Goal: Task Accomplishment & Management: Complete application form

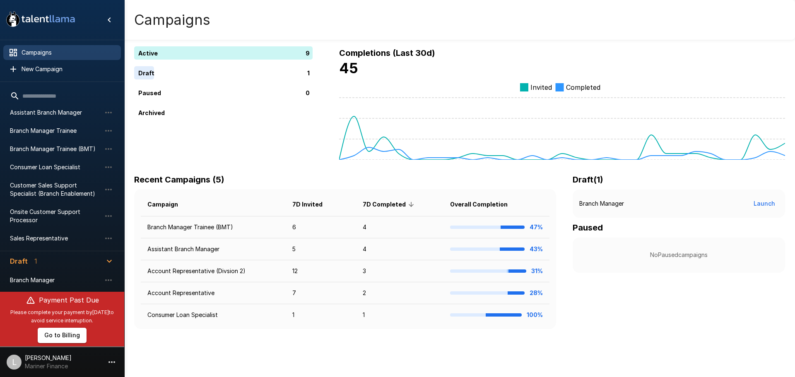
scroll to position [72, 0]
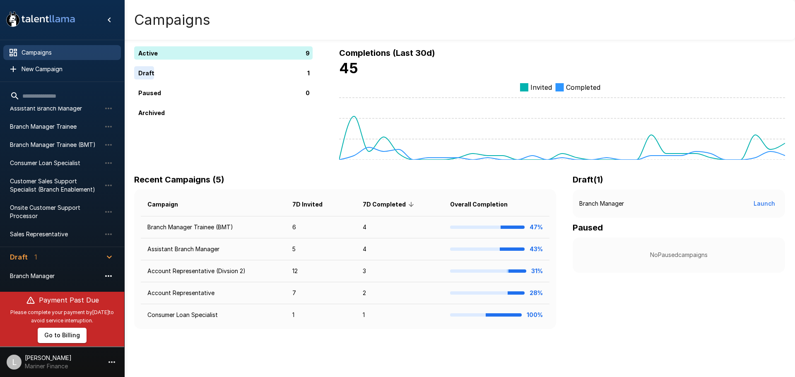
click at [109, 277] on icon "button" at bounding box center [109, 276] width 10 height 10
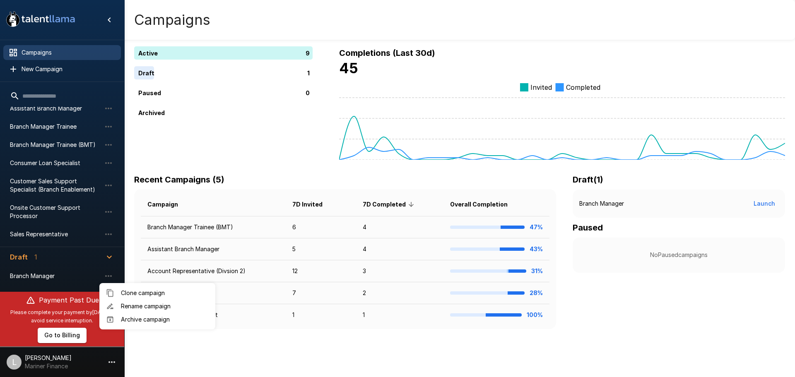
click at [113, 320] on icon at bounding box center [110, 320] width 8 height 8
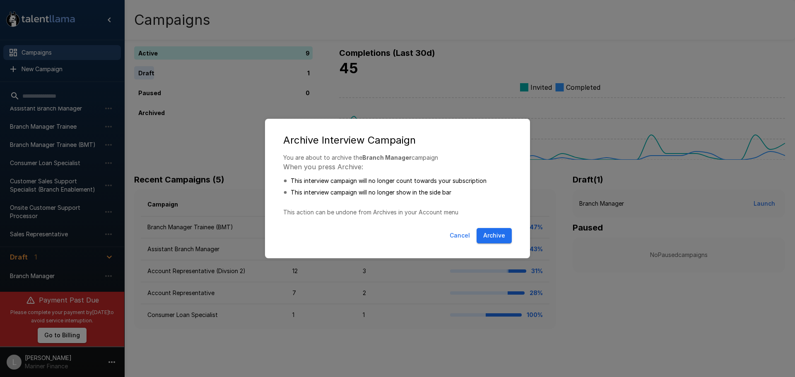
click at [486, 238] on button "Archive" at bounding box center [494, 235] width 35 height 15
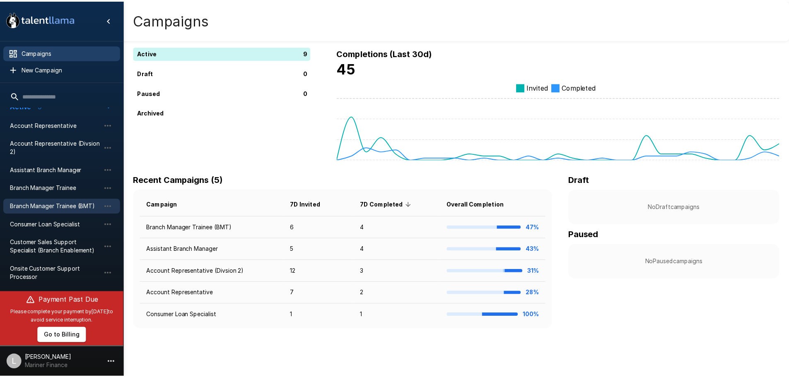
scroll to position [0, 0]
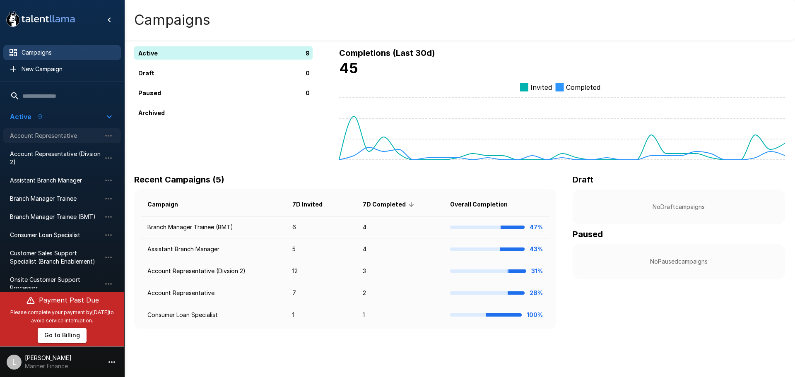
click at [47, 132] on span "Account Representative" at bounding box center [55, 136] width 91 height 8
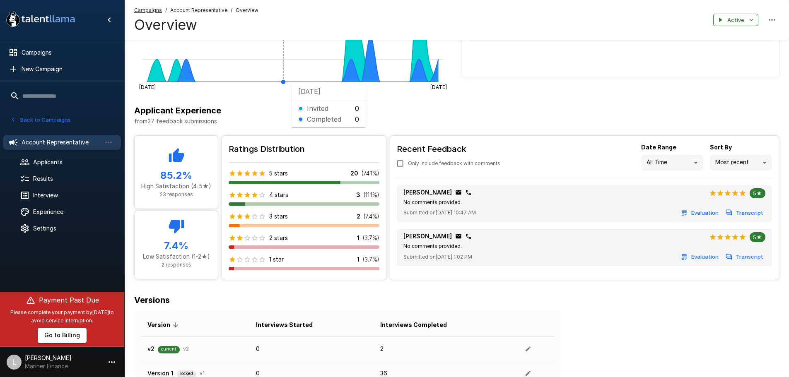
scroll to position [248, 0]
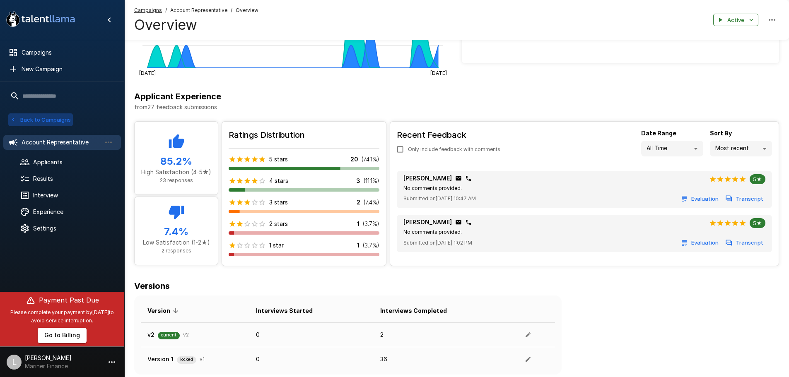
click at [18, 121] on button "Back to Campaigns" at bounding box center [40, 119] width 65 height 13
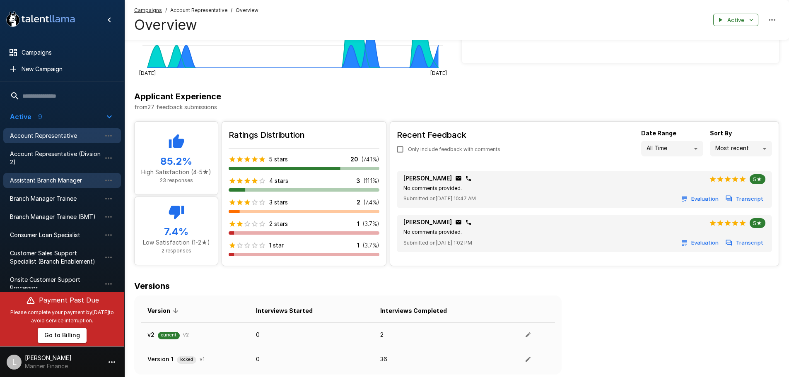
scroll to position [30, 0]
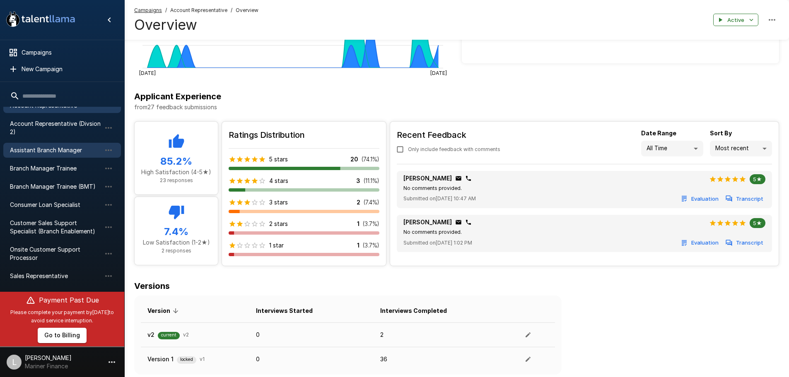
click at [50, 148] on span "Assistant Branch Manager" at bounding box center [55, 150] width 91 height 8
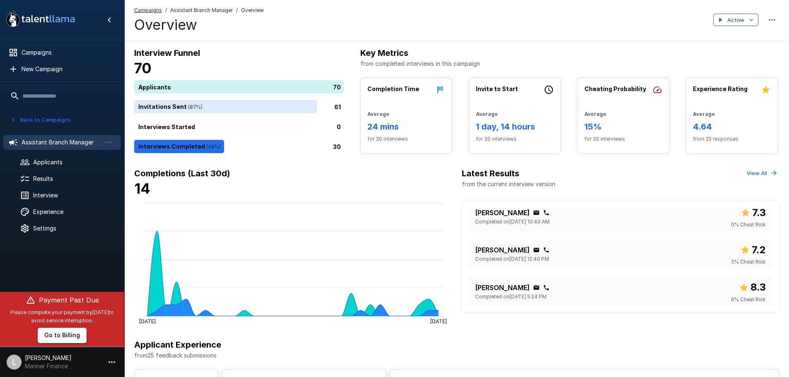
scroll to position [8, 0]
click at [64, 123] on button "Back to Campaigns" at bounding box center [40, 119] width 65 height 13
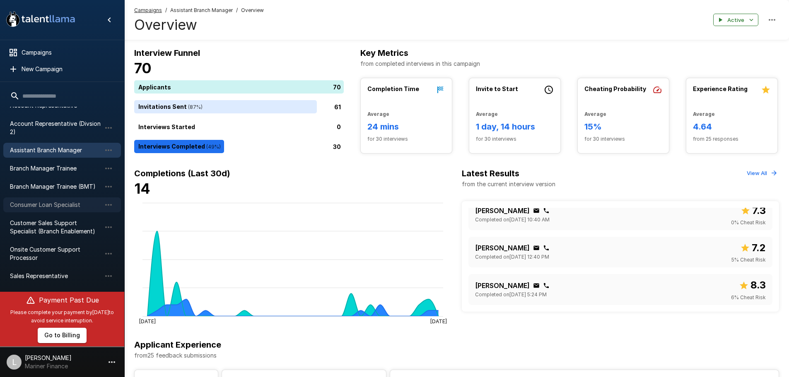
click at [26, 207] on span "Consumer Loan Specialist" at bounding box center [55, 205] width 91 height 8
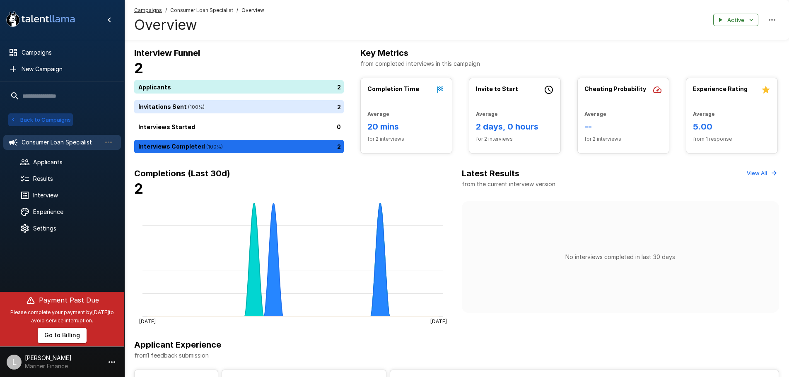
click at [55, 121] on button "Back to Campaigns" at bounding box center [40, 119] width 65 height 13
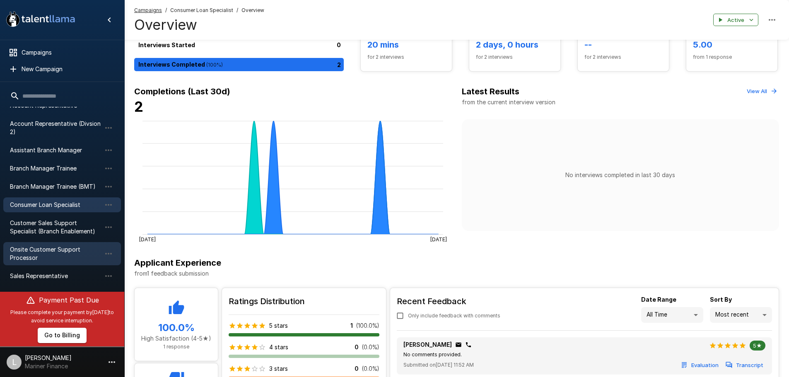
scroll to position [83, 0]
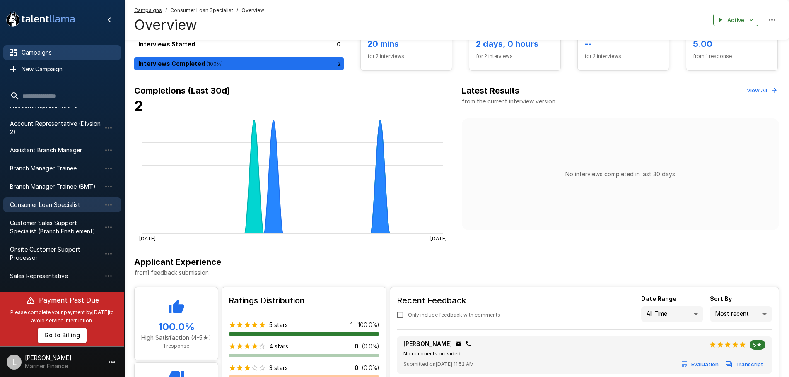
click at [37, 55] on span "Campaigns" at bounding box center [68, 52] width 93 height 8
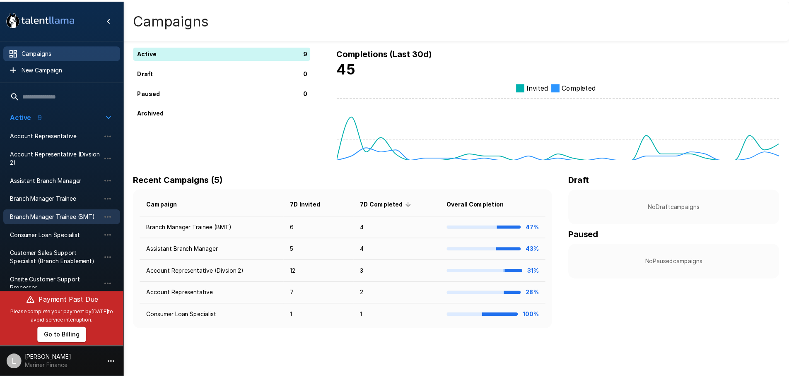
scroll to position [30, 0]
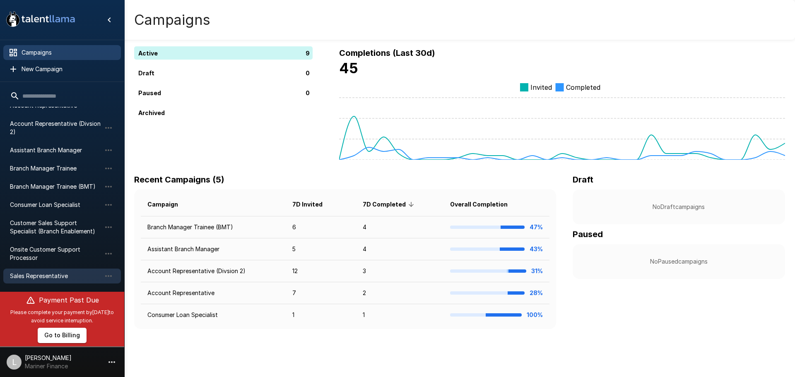
click at [49, 277] on span "Sales Representative" at bounding box center [55, 276] width 91 height 8
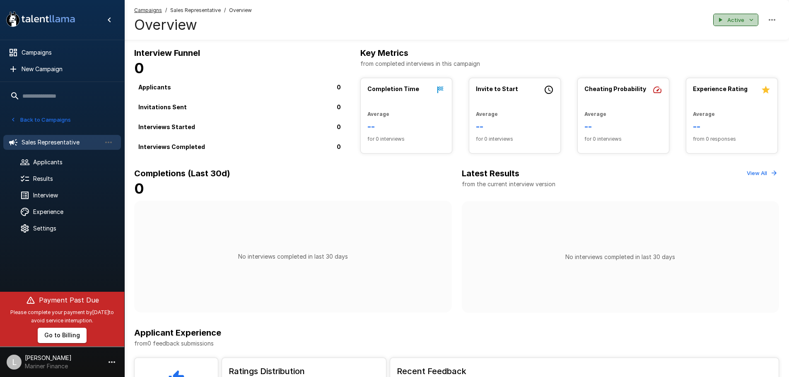
click at [731, 18] on button "Active" at bounding box center [735, 20] width 45 height 13
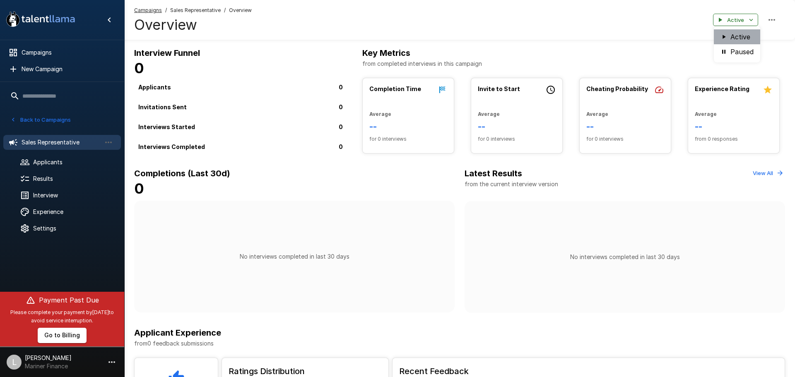
click at [730, 39] on li "Active" at bounding box center [737, 36] width 46 height 15
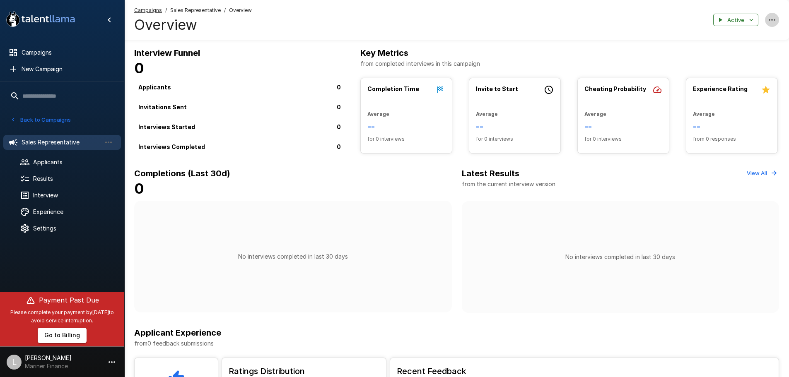
click at [771, 23] on icon "button" at bounding box center [772, 20] width 10 height 10
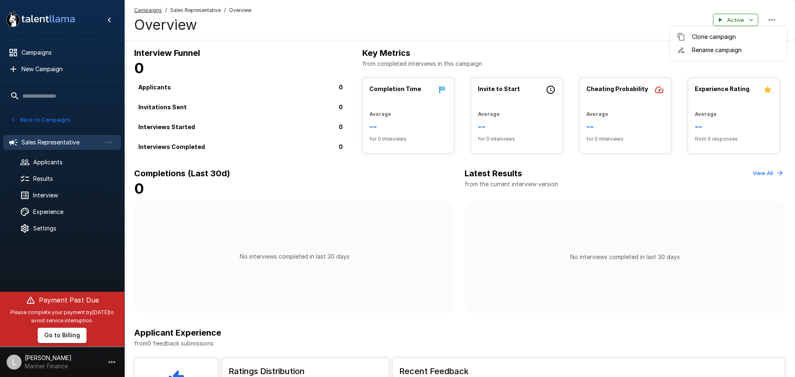
click at [646, 73] on div at bounding box center [397, 188] width 795 height 377
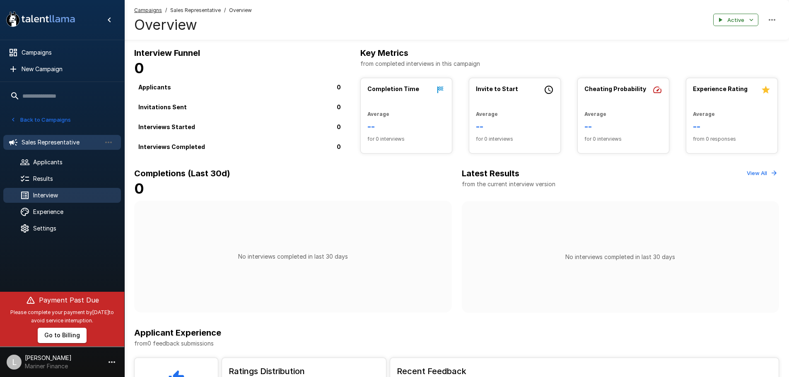
click at [57, 195] on span "Interview" at bounding box center [73, 195] width 81 height 8
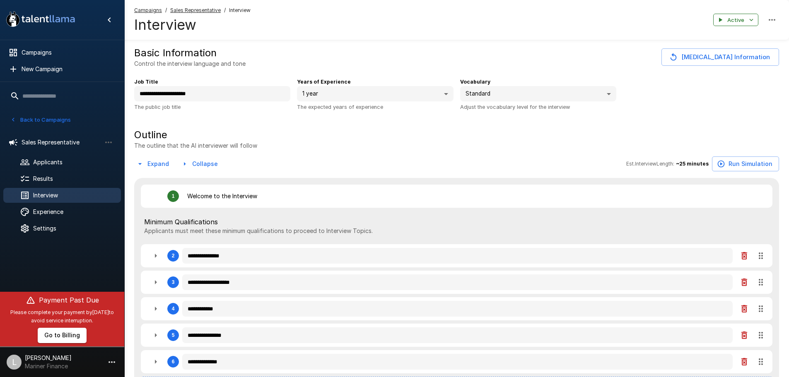
type textarea "*"
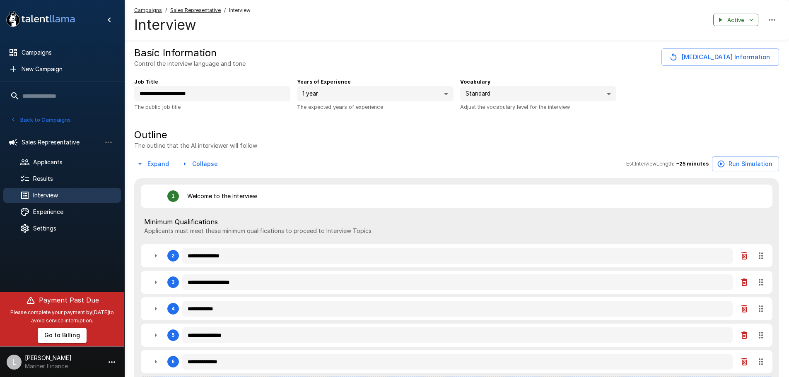
type textarea "*"
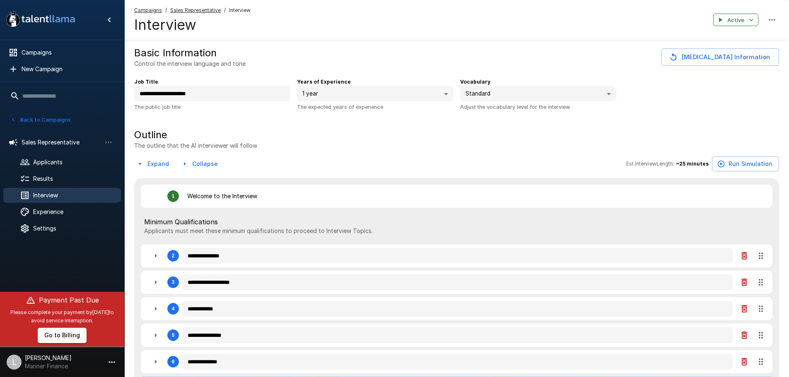
type textarea "*"
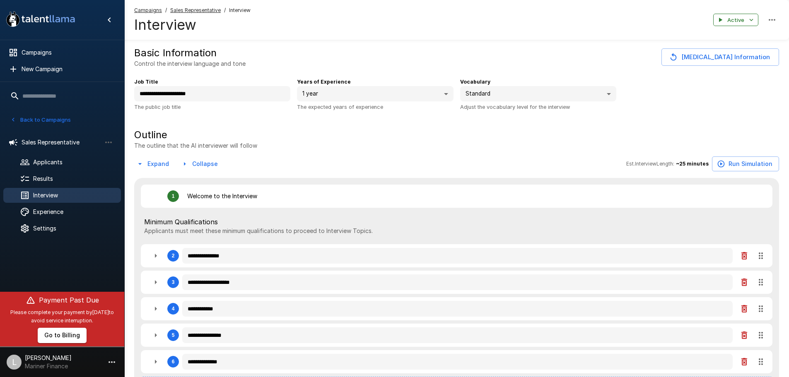
type textarea "*"
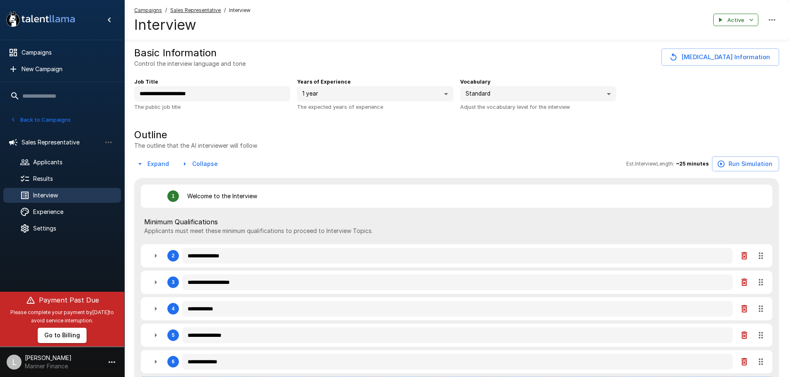
type textarea "*"
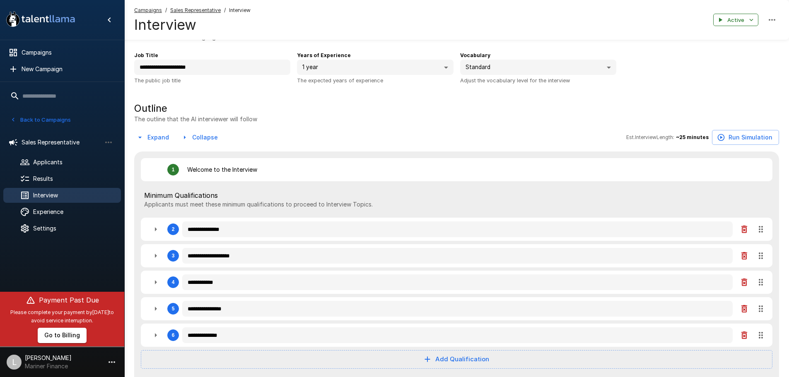
scroll to position [41, 0]
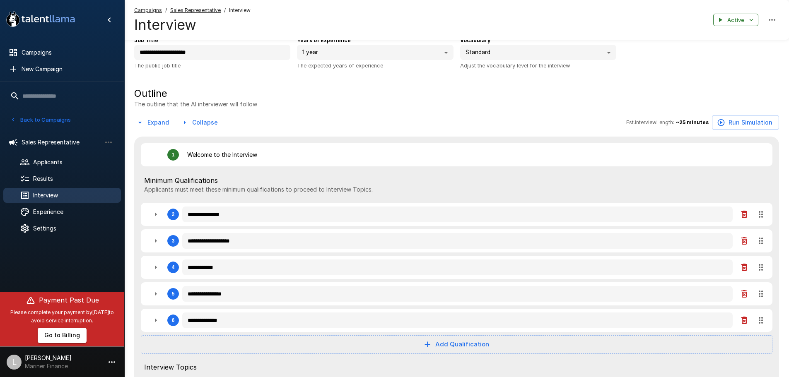
click at [754, 123] on button "Run Simulation" at bounding box center [745, 122] width 67 height 15
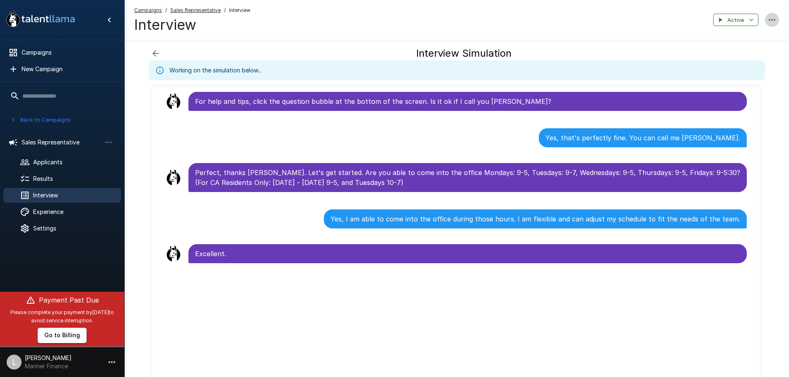
click at [772, 22] on icon "button" at bounding box center [772, 20] width 10 height 10
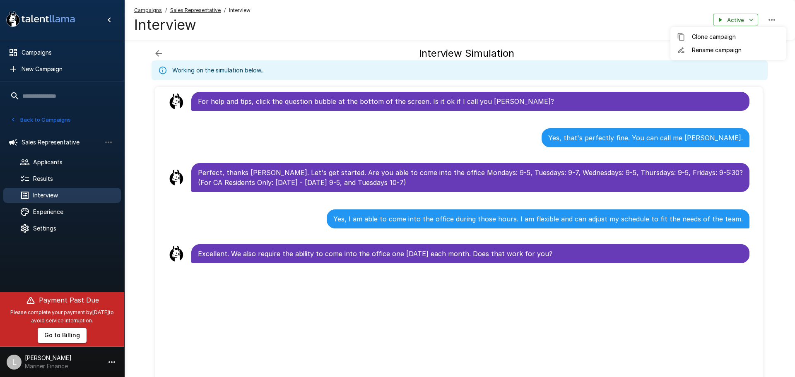
click at [554, 36] on div at bounding box center [397, 188] width 795 height 377
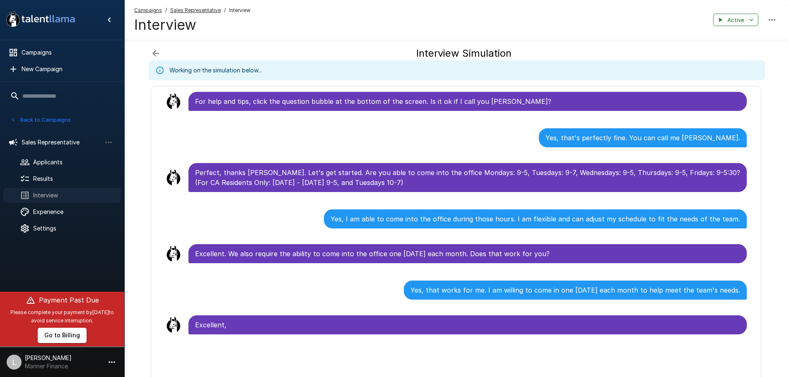
click at [71, 193] on span "Interview" at bounding box center [73, 195] width 81 height 8
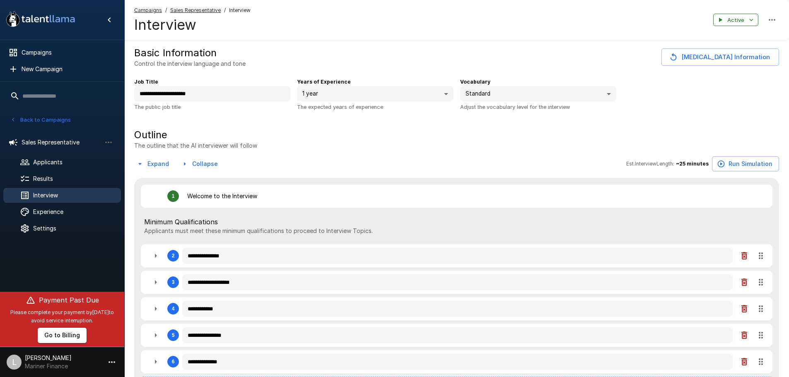
type textarea "*"
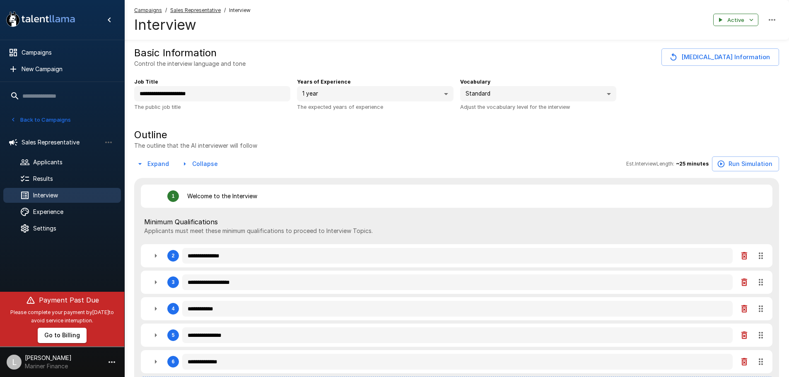
type textarea "*"
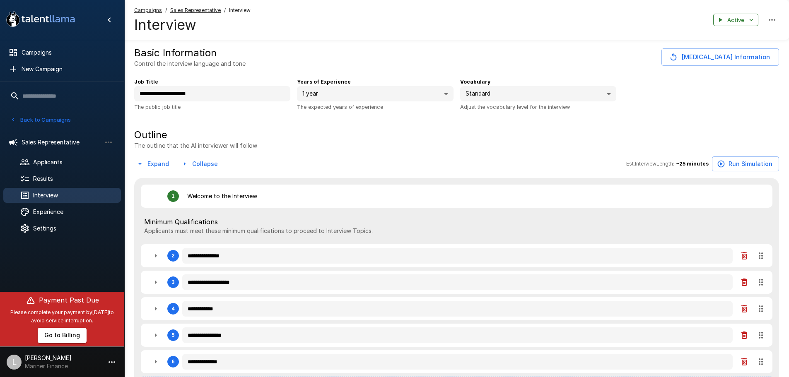
type textarea "*"
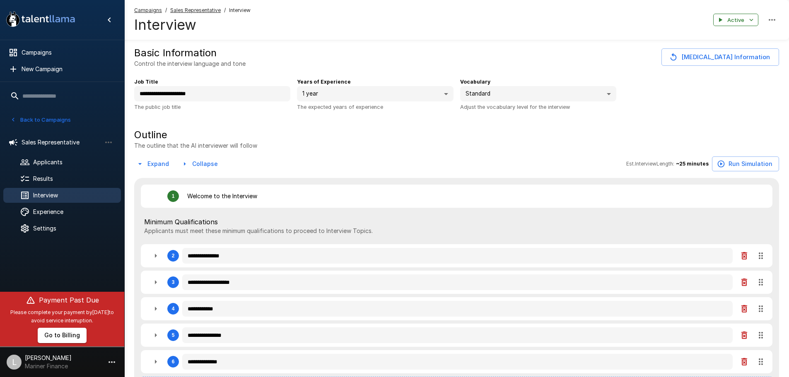
type textarea "*"
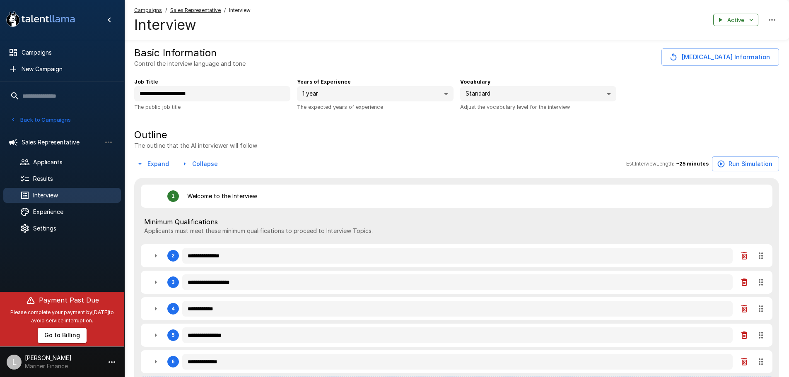
type textarea "*"
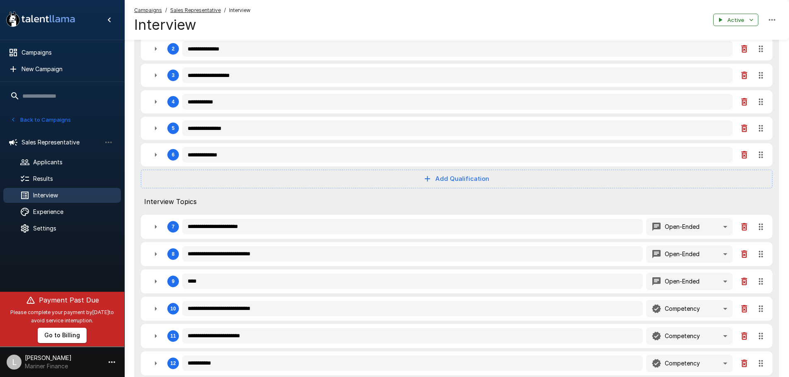
scroll to position [166, 0]
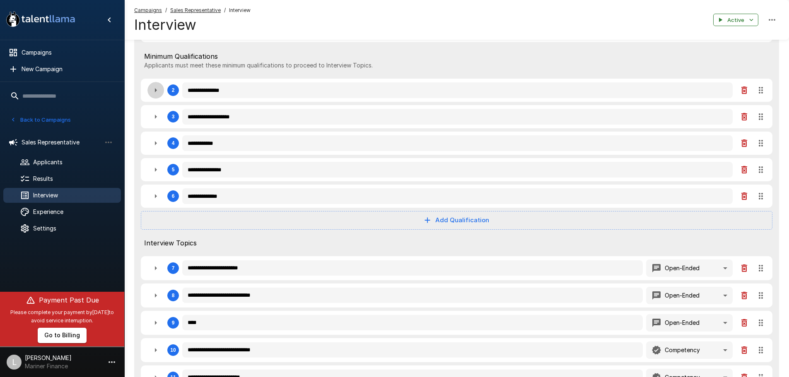
click at [152, 94] on icon "button" at bounding box center [156, 90] width 10 height 10
type textarea "*"
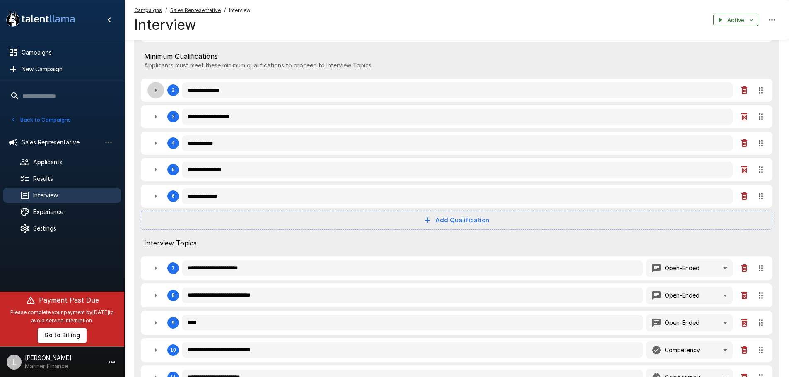
type textarea "*"
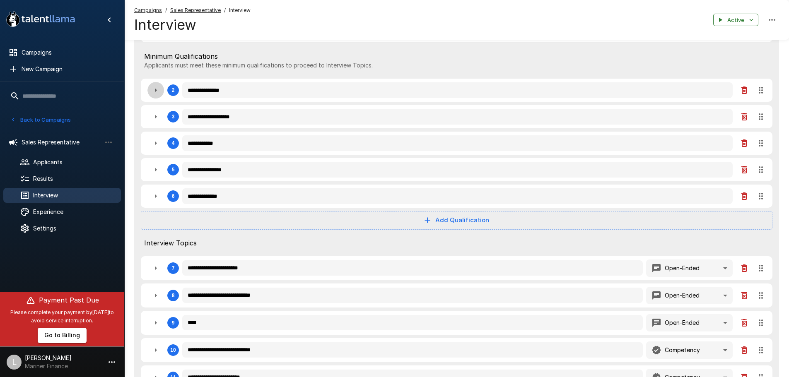
type textarea "*"
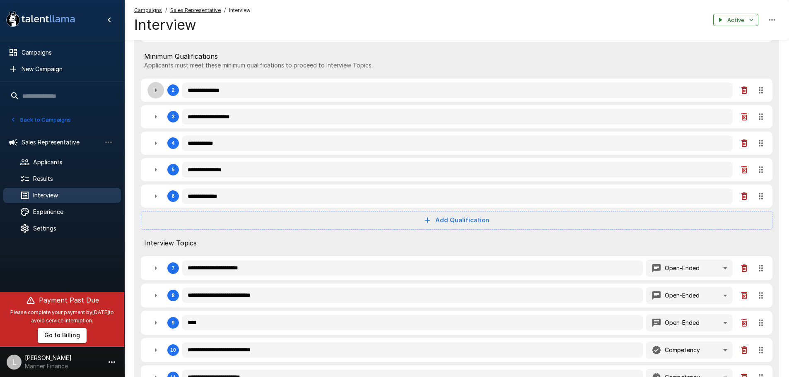
type textarea "*"
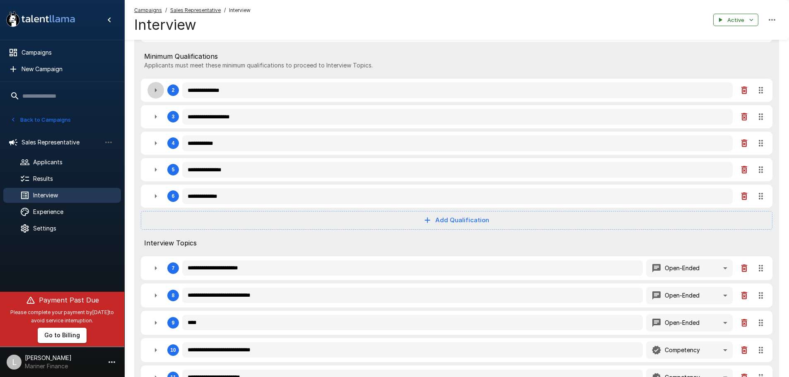
type textarea "*"
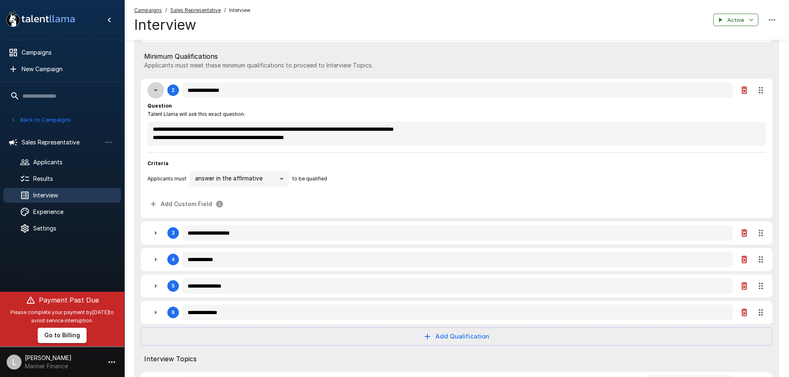
click at [152, 94] on icon "button" at bounding box center [156, 90] width 10 height 10
type textarea "*"
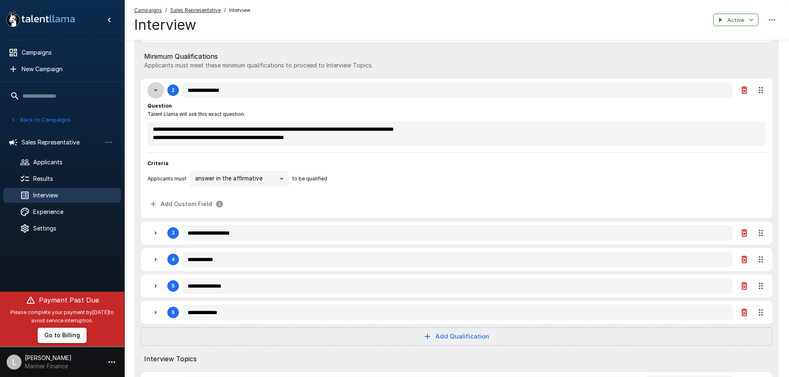
type textarea "*"
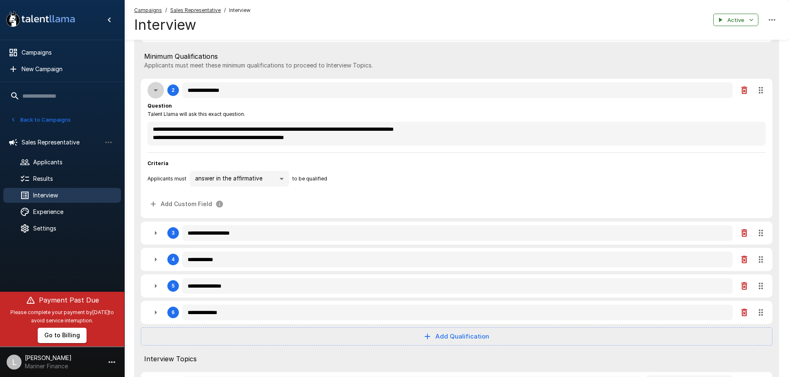
type textarea "*"
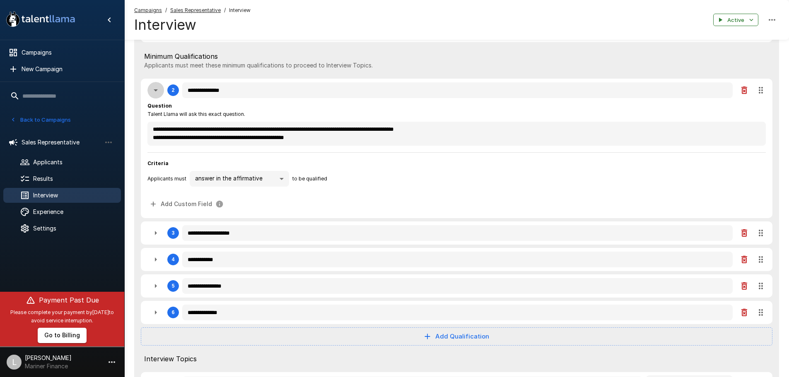
type textarea "*"
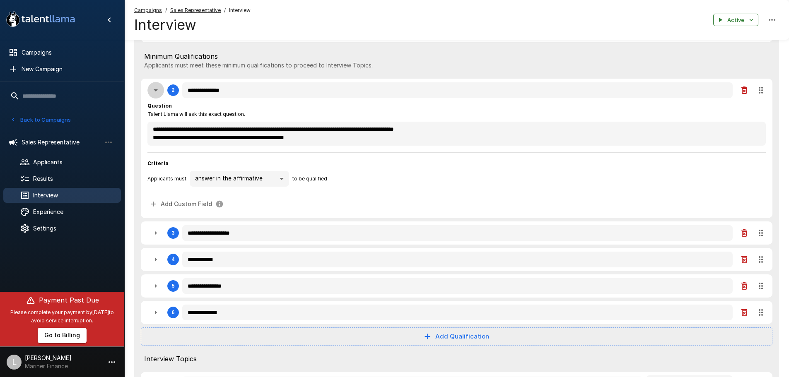
type textarea "*"
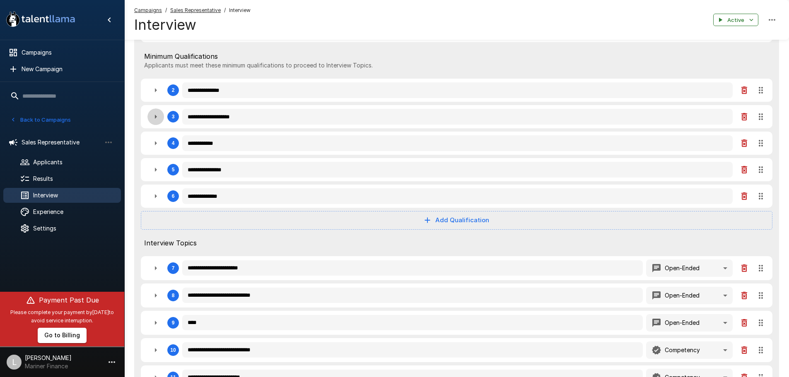
click at [155, 116] on icon "button" at bounding box center [156, 117] width 10 height 10
type textarea "*"
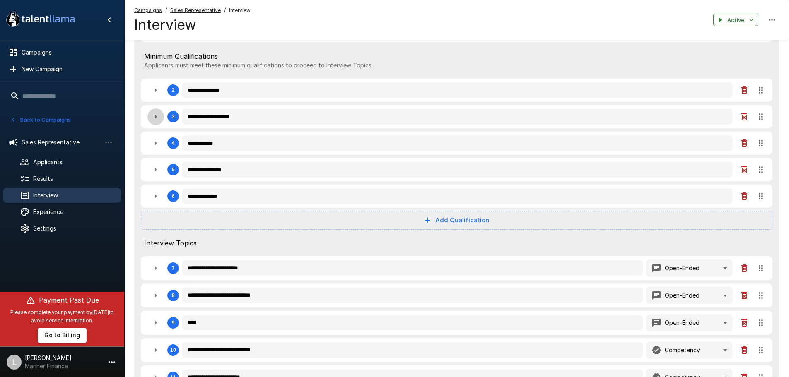
type textarea "*"
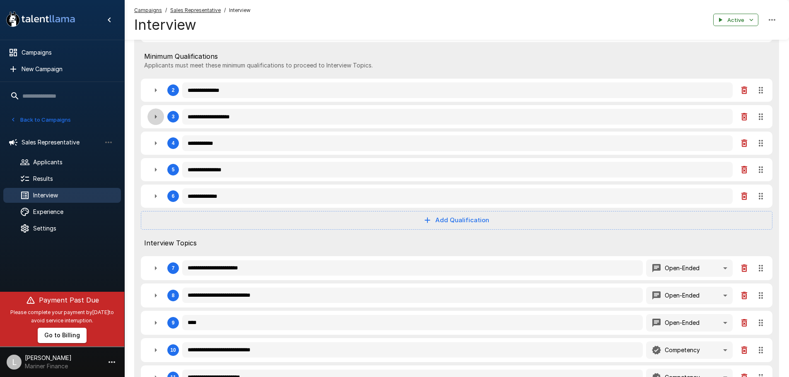
type textarea "*"
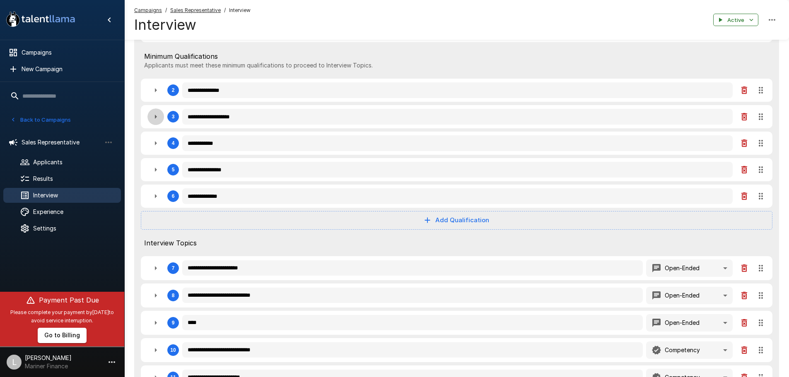
type textarea "*"
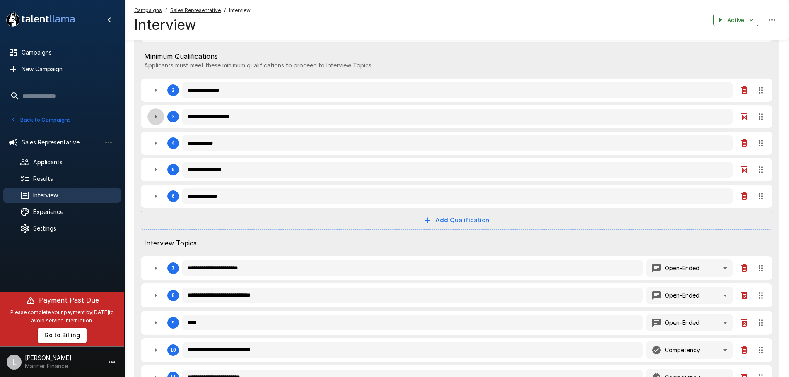
type textarea "*"
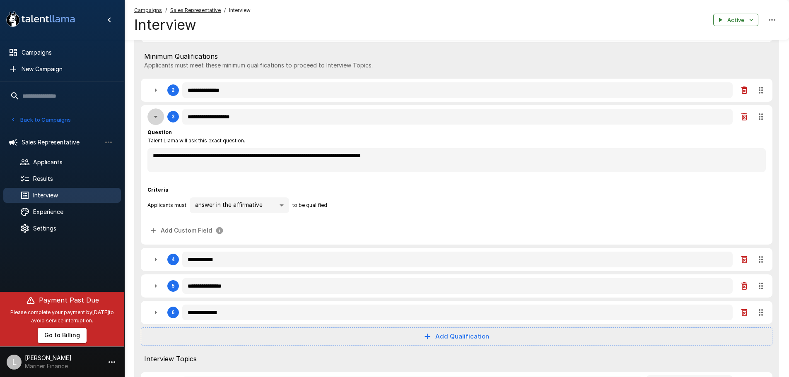
click at [155, 116] on icon "button" at bounding box center [156, 117] width 10 height 10
type textarea "*"
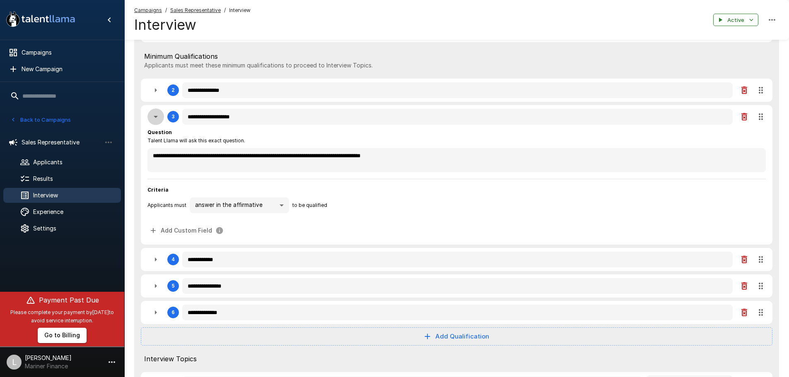
type textarea "*"
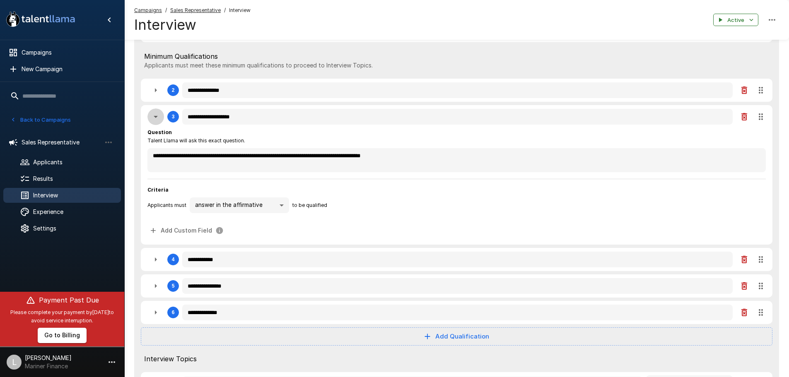
type textarea "*"
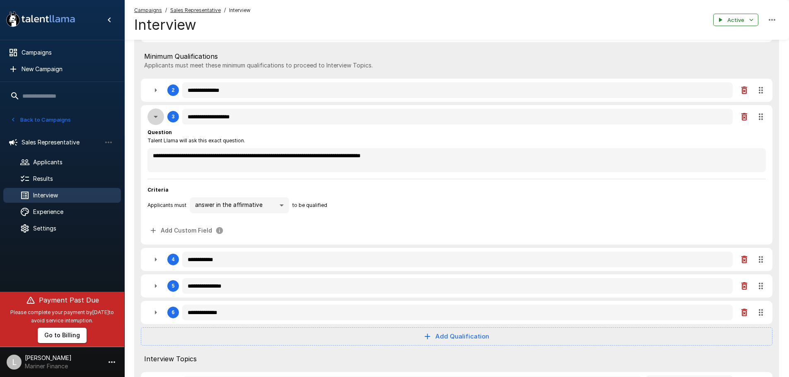
type textarea "*"
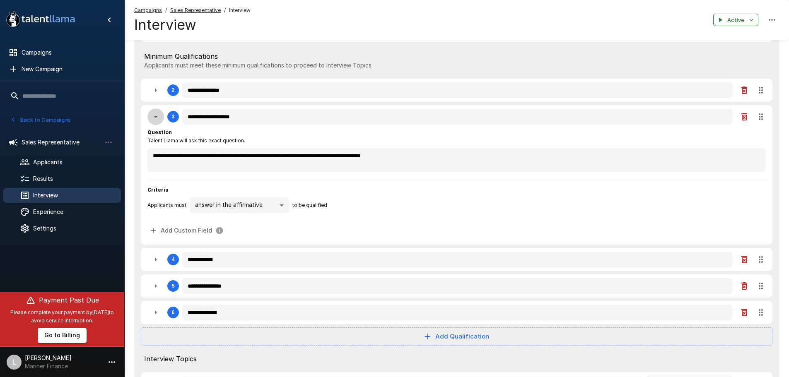
type textarea "*"
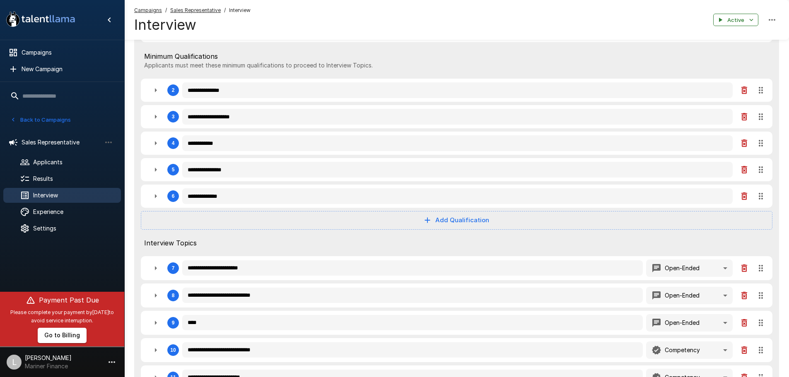
click at [161, 147] on button "button" at bounding box center [155, 143] width 17 height 17
type textarea "*"
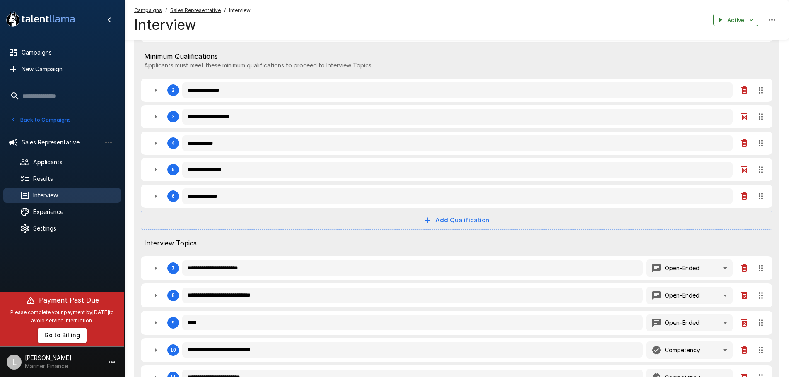
type textarea "*"
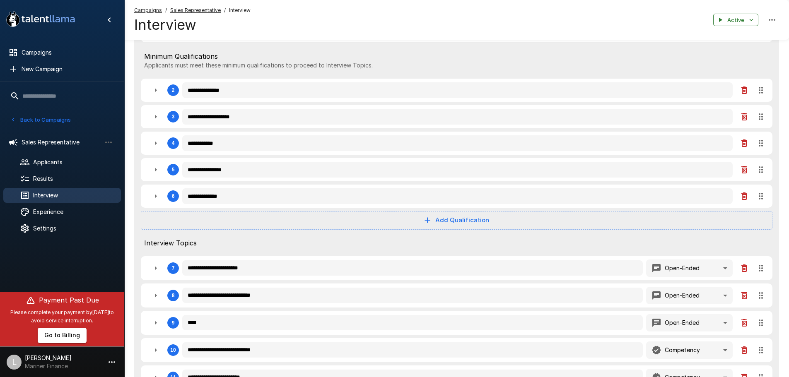
type textarea "*"
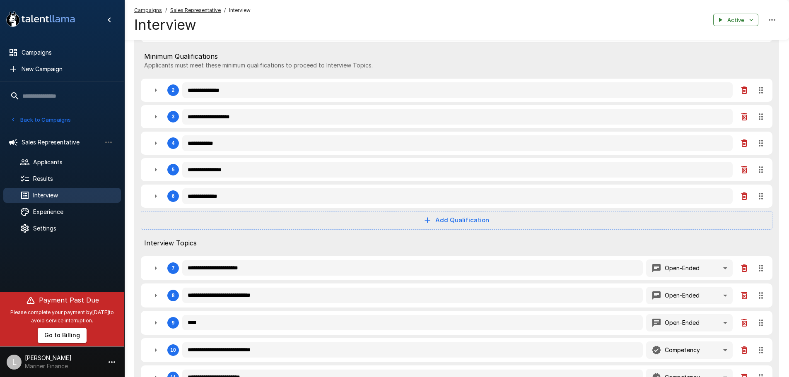
type textarea "*"
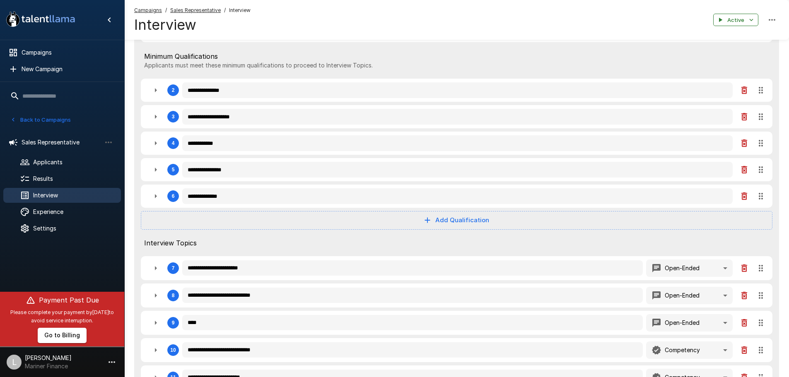
type textarea "*"
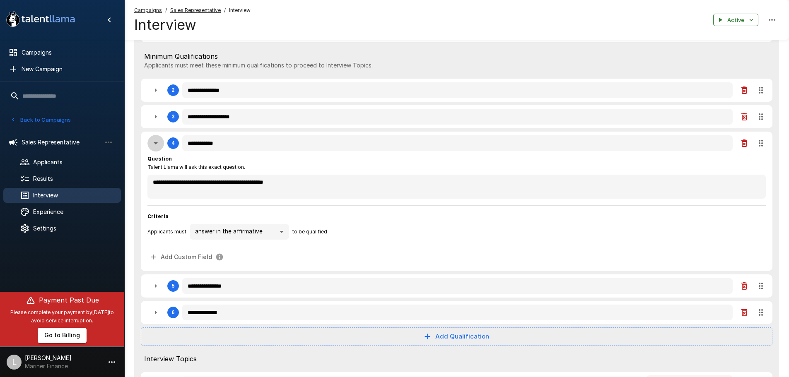
click at [161, 147] on button "button" at bounding box center [155, 143] width 17 height 17
type textarea "*"
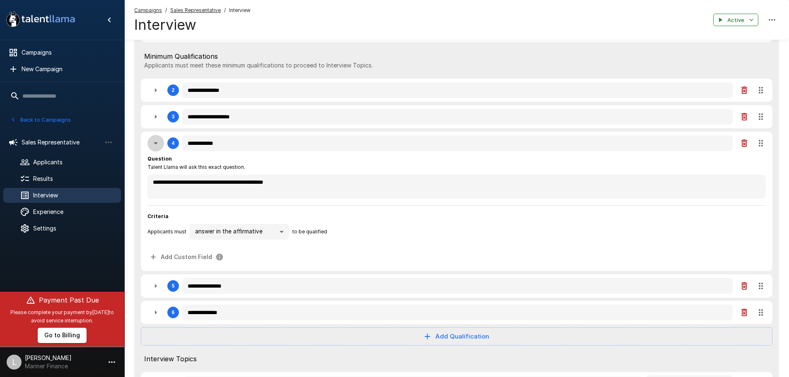
type textarea "*"
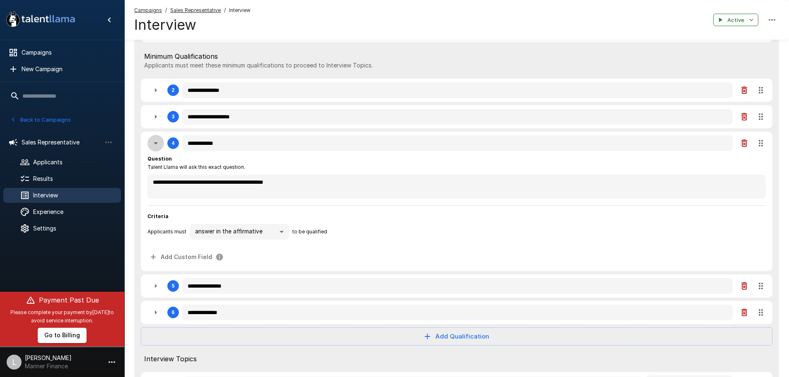
type textarea "*"
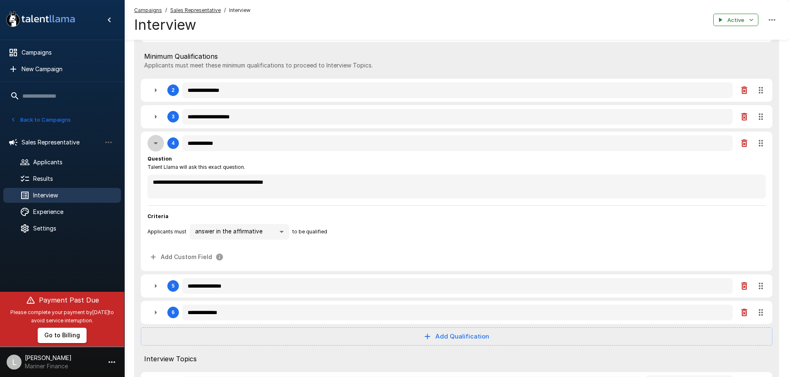
type textarea "*"
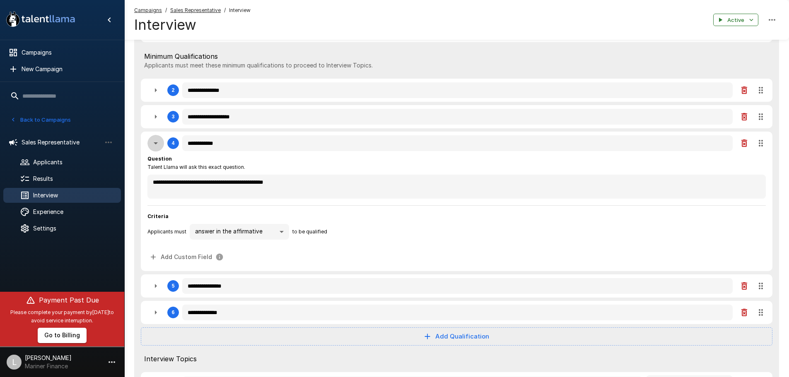
type textarea "*"
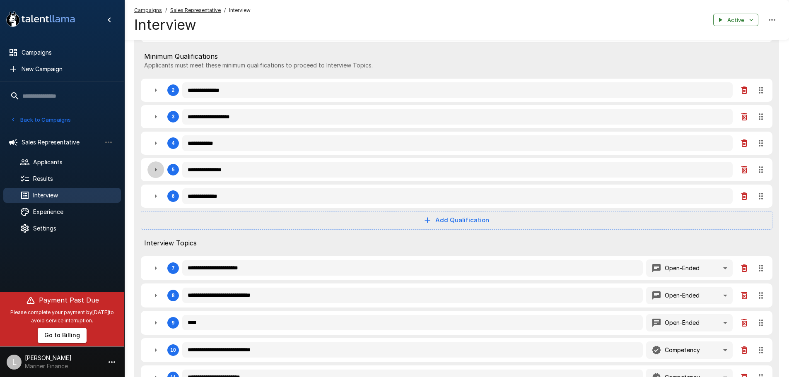
click at [158, 173] on icon "button" at bounding box center [156, 170] width 10 height 10
type textarea "*"
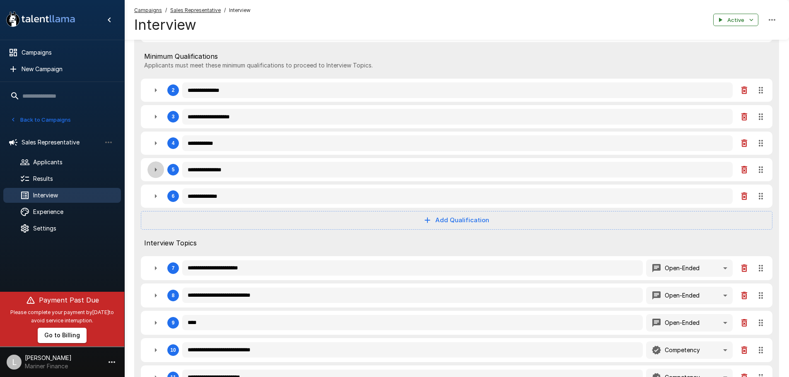
type textarea "*"
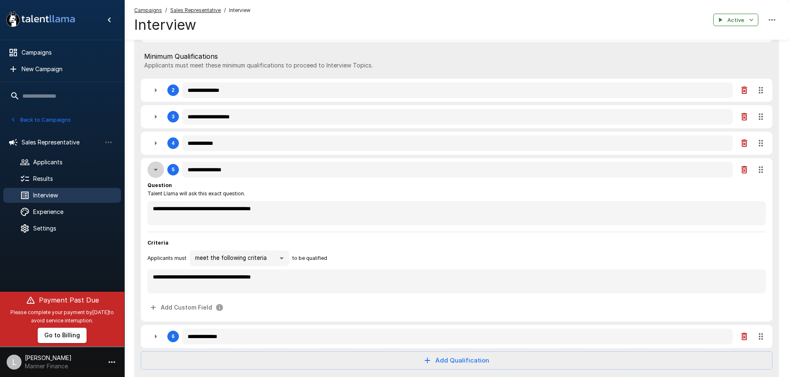
click at [158, 173] on icon "button" at bounding box center [156, 170] width 10 height 10
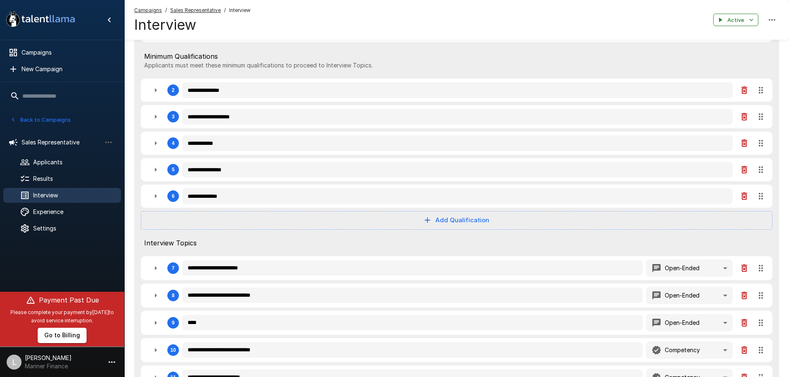
click at [155, 198] on icon "button" at bounding box center [156, 196] width 2 height 4
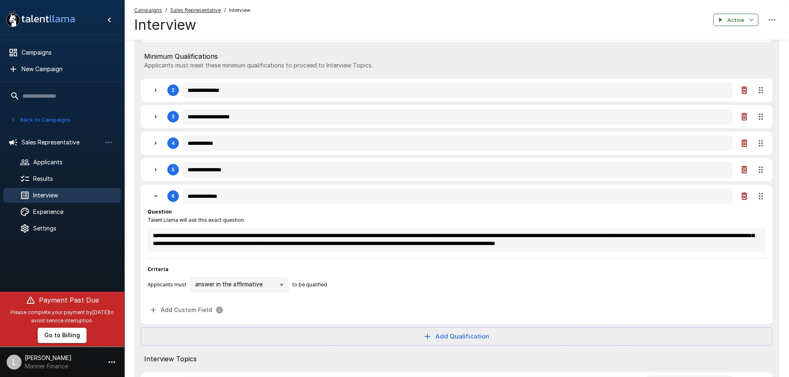
scroll to position [16, 0]
click at [160, 199] on icon "button" at bounding box center [156, 196] width 10 height 10
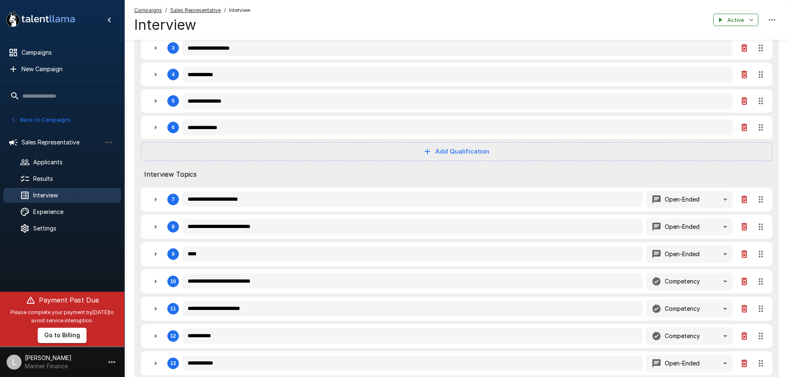
scroll to position [248, 0]
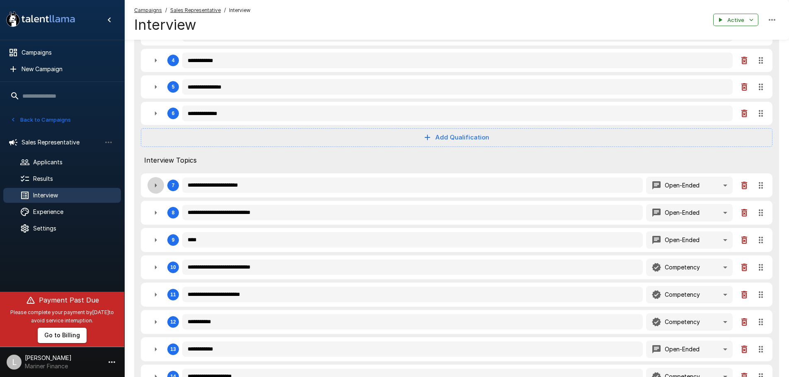
click at [156, 187] on icon "button" at bounding box center [156, 185] width 2 height 4
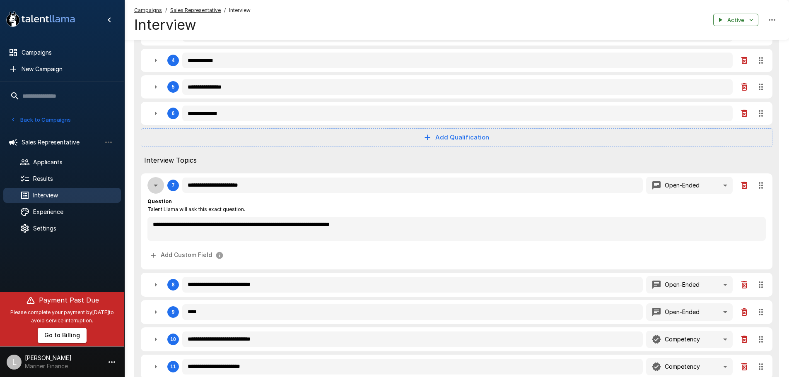
click at [155, 187] on icon "button" at bounding box center [156, 186] width 4 height 2
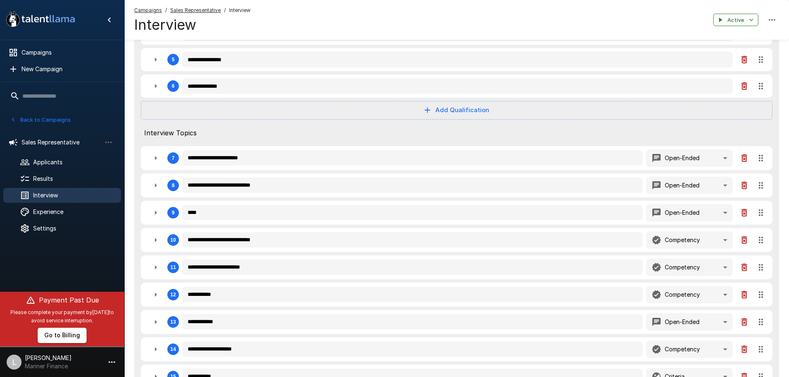
scroll to position [290, 0]
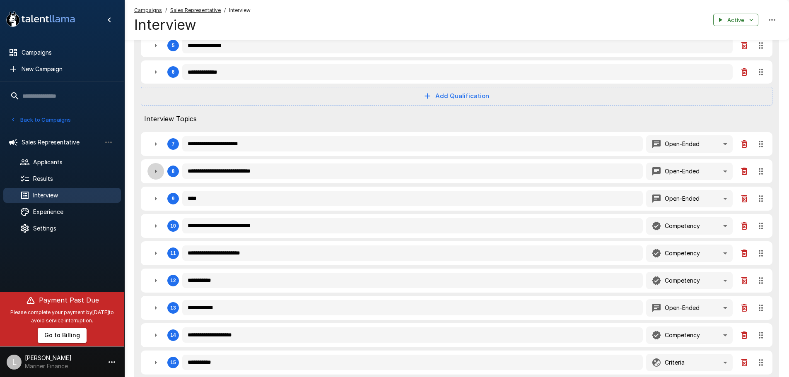
click at [154, 175] on icon "button" at bounding box center [156, 171] width 10 height 10
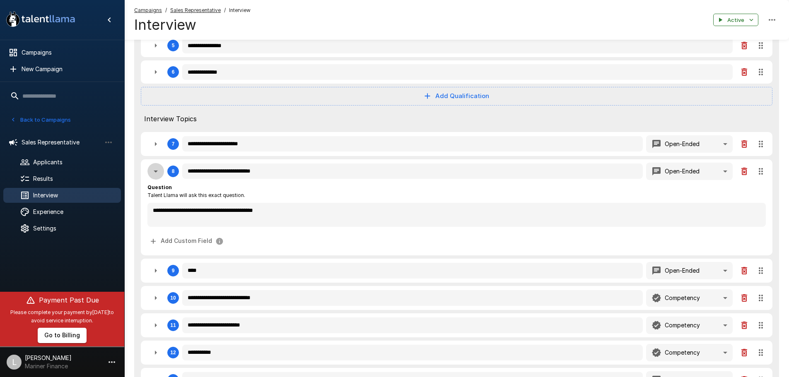
click at [154, 175] on icon "button" at bounding box center [156, 171] width 10 height 10
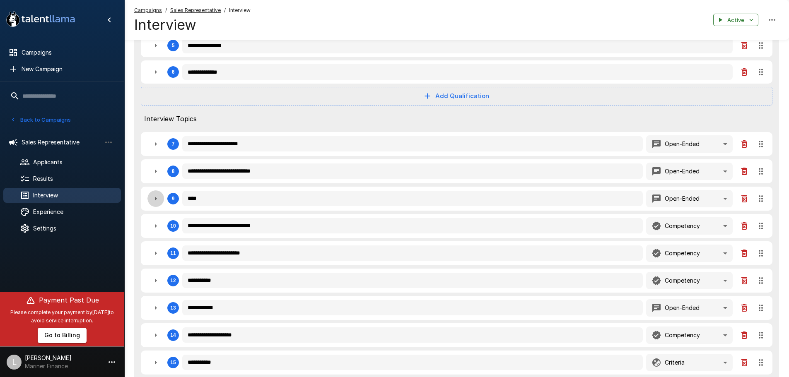
click at [152, 198] on icon "button" at bounding box center [156, 199] width 10 height 10
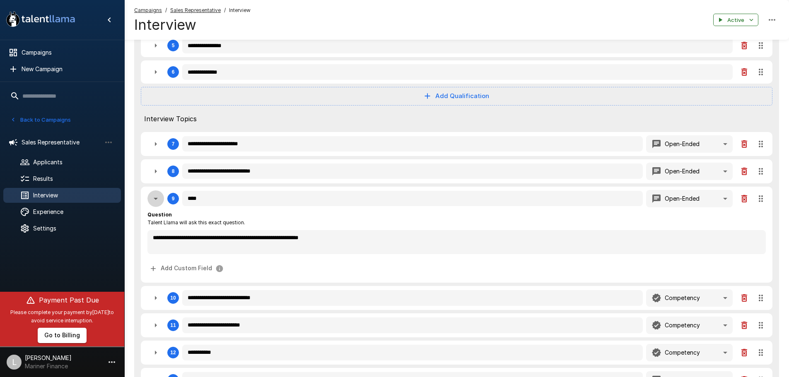
click at [152, 198] on icon "button" at bounding box center [156, 199] width 10 height 10
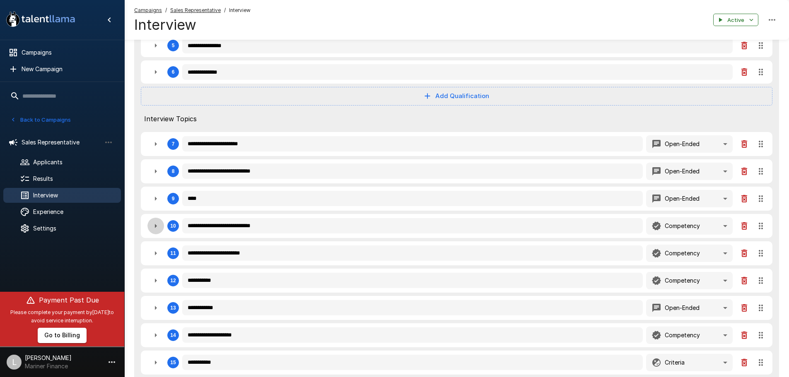
click at [154, 229] on icon "button" at bounding box center [156, 226] width 10 height 10
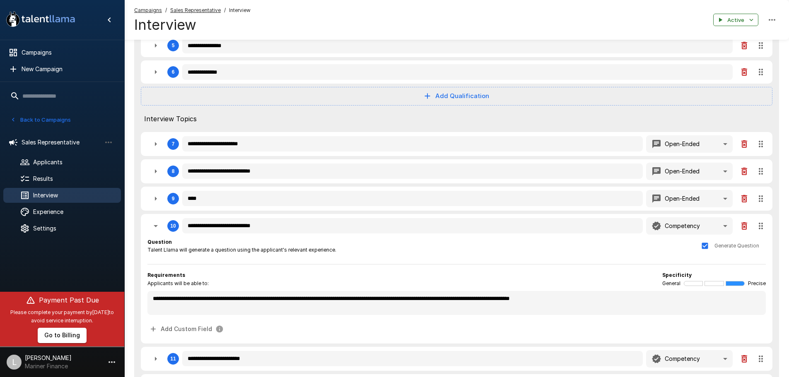
click at [154, 227] on icon "button" at bounding box center [156, 226] width 10 height 10
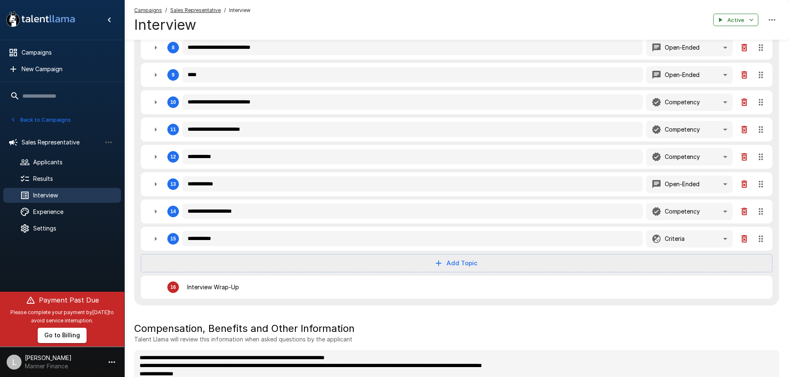
scroll to position [414, 0]
click at [158, 131] on icon "button" at bounding box center [156, 129] width 10 height 10
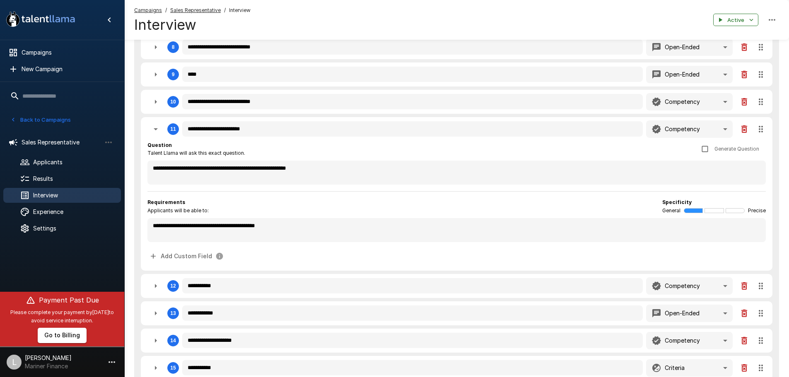
click at [155, 132] on icon "button" at bounding box center [156, 129] width 10 height 10
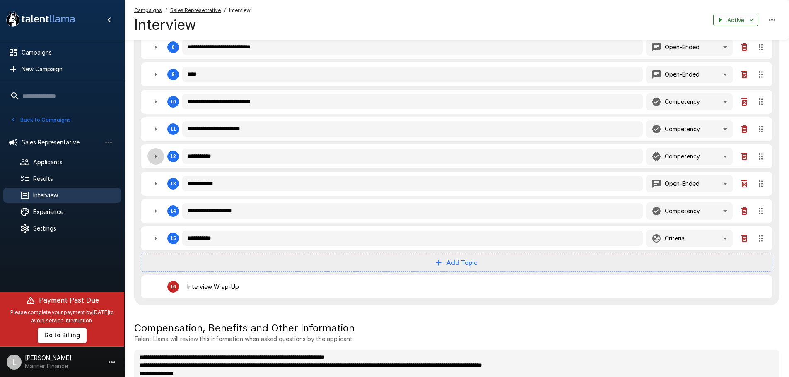
click at [151, 159] on icon "button" at bounding box center [156, 157] width 10 height 10
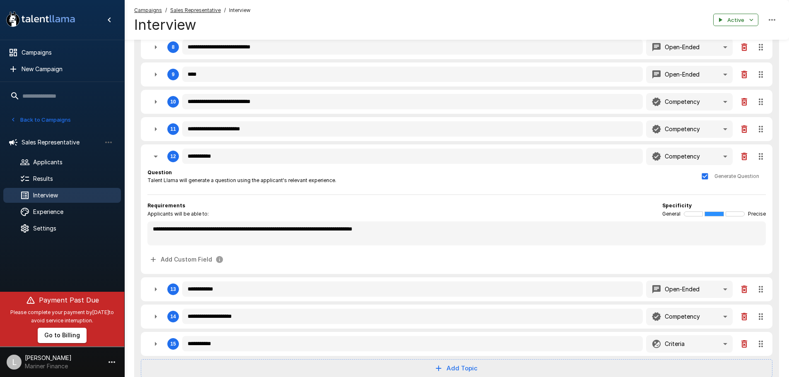
click at [152, 158] on icon "button" at bounding box center [156, 157] width 10 height 10
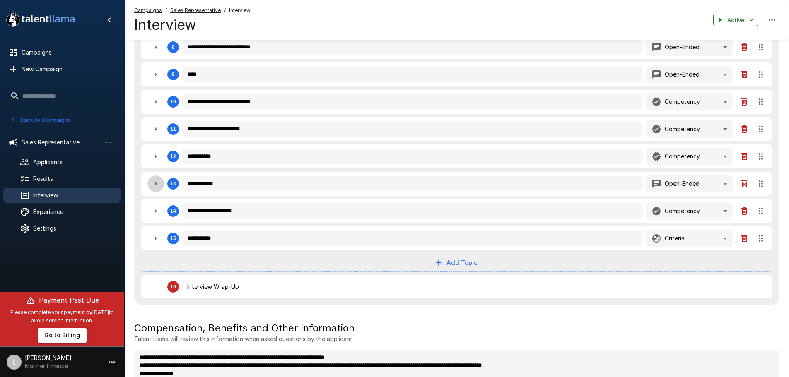
click at [158, 185] on icon "button" at bounding box center [156, 184] width 10 height 10
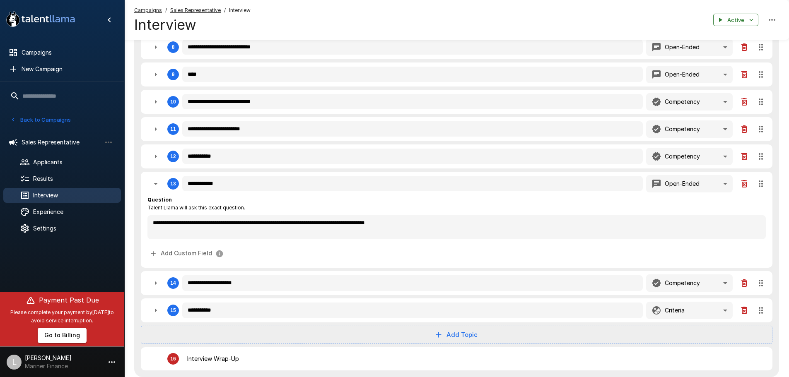
drag, startPoint x: 158, startPoint y: 185, endPoint x: 360, endPoint y: 196, distance: 202.7
click at [361, 196] on div "**********" at bounding box center [456, 229] width 618 height 72
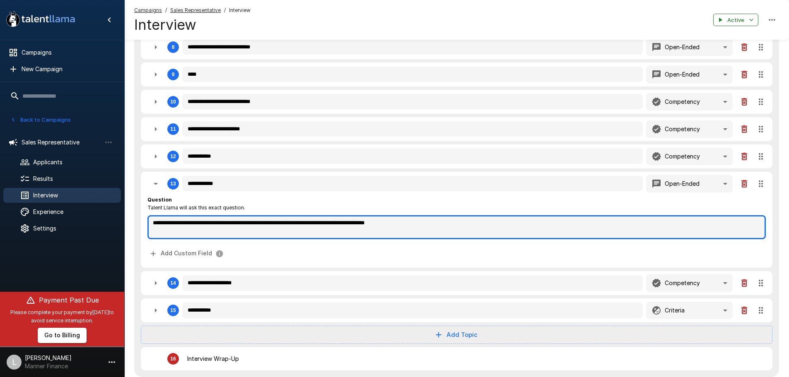
click at [219, 223] on textarea "**********" at bounding box center [456, 227] width 618 height 24
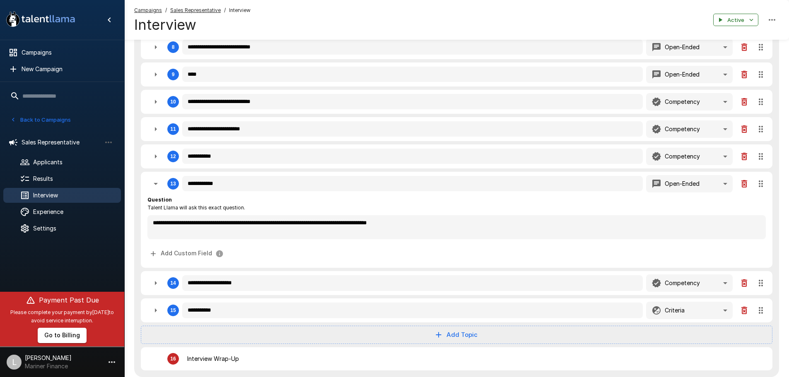
click at [362, 199] on div "Question Talent Llama will ask this exact question." at bounding box center [456, 204] width 618 height 17
click at [156, 185] on icon "button" at bounding box center [156, 184] width 4 height 2
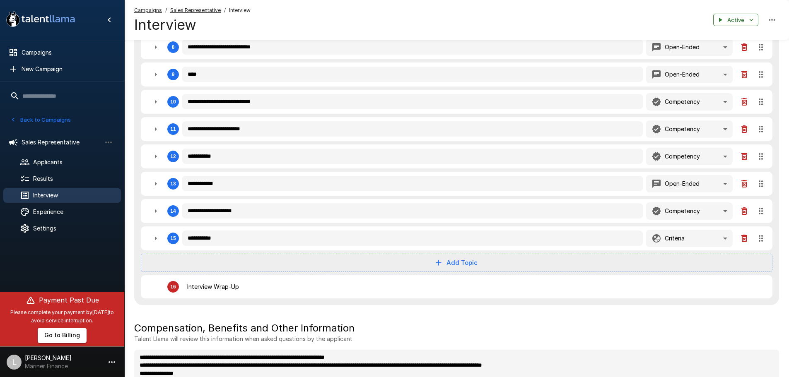
click at [161, 212] on button "button" at bounding box center [155, 211] width 17 height 17
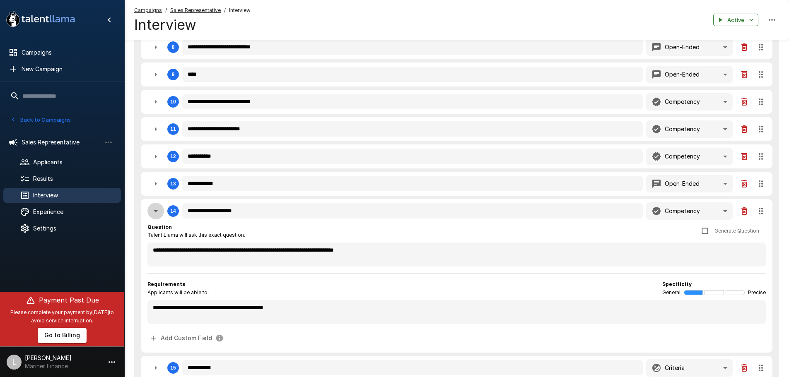
click at [157, 214] on icon "button" at bounding box center [156, 211] width 10 height 10
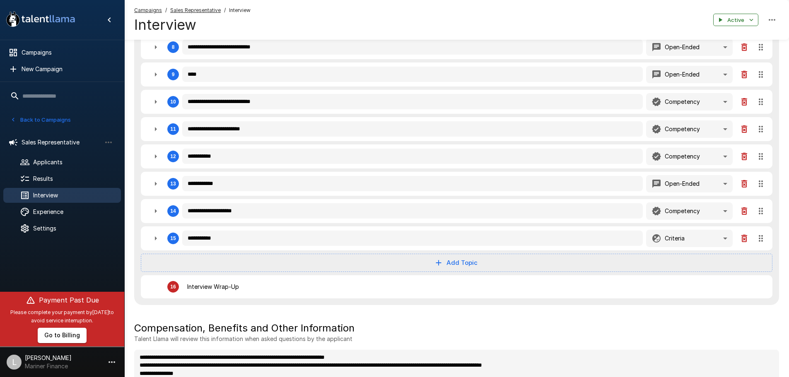
click at [159, 239] on icon "button" at bounding box center [156, 239] width 10 height 10
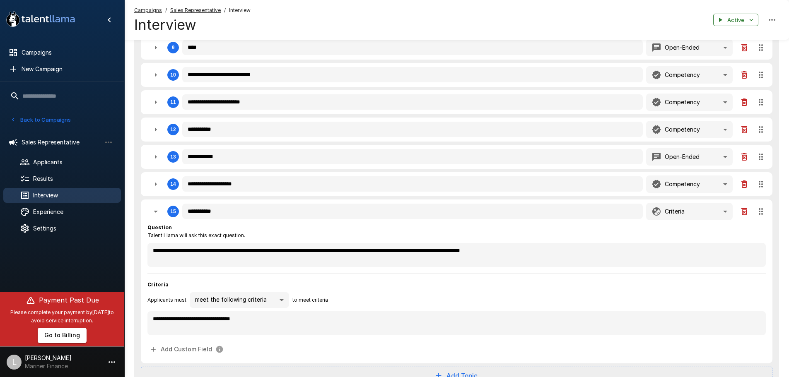
scroll to position [455, 0]
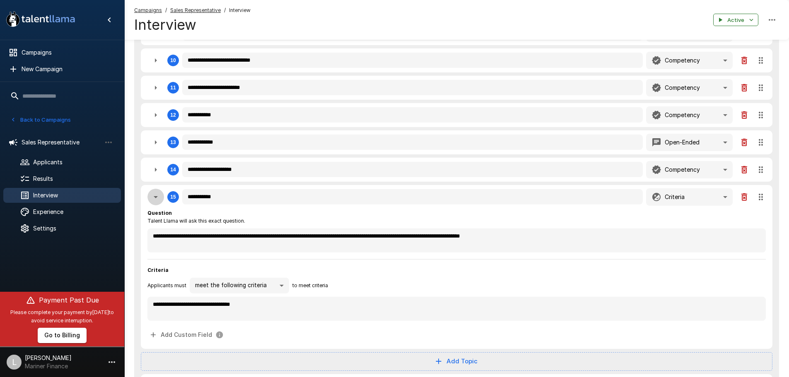
click at [155, 198] on icon "button" at bounding box center [156, 197] width 4 height 2
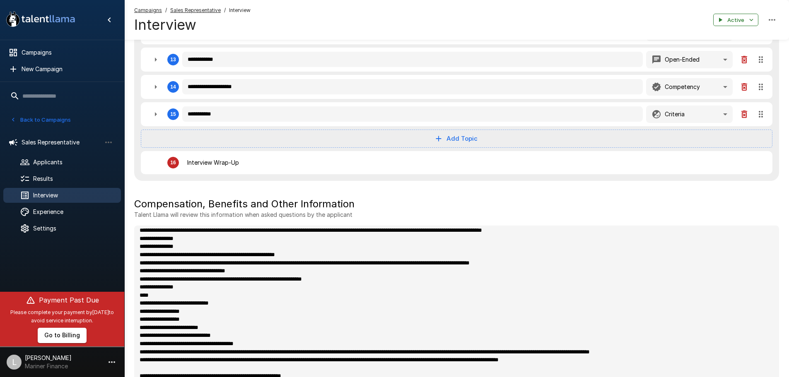
scroll to position [0, 0]
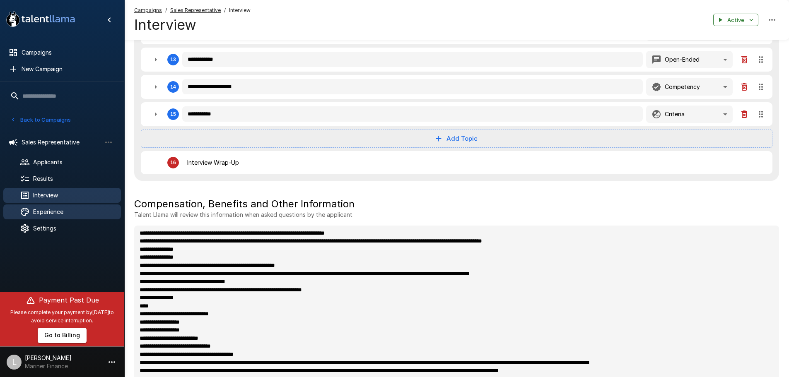
click at [97, 206] on ul "Sales Representative Applicants Results Interview Experience Settings" at bounding box center [62, 184] width 124 height 113
click at [97, 207] on div "Experience" at bounding box center [62, 212] width 118 height 15
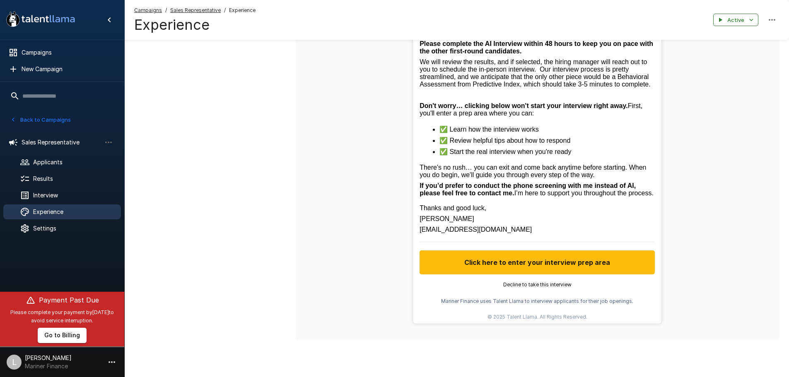
scroll to position [395, 0]
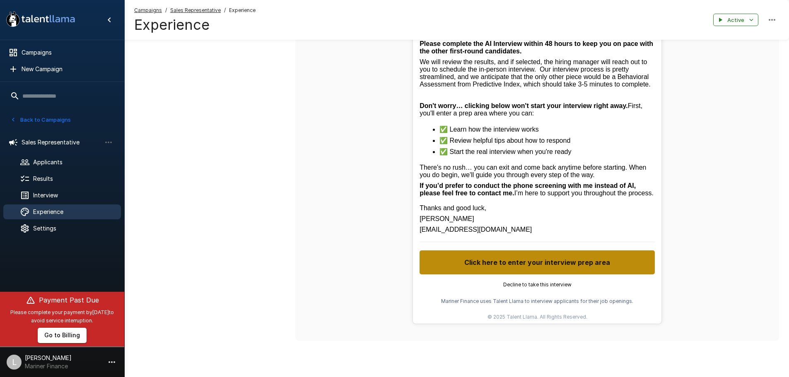
click at [580, 265] on button "Click here to enter your interview prep area" at bounding box center [536, 263] width 235 height 24
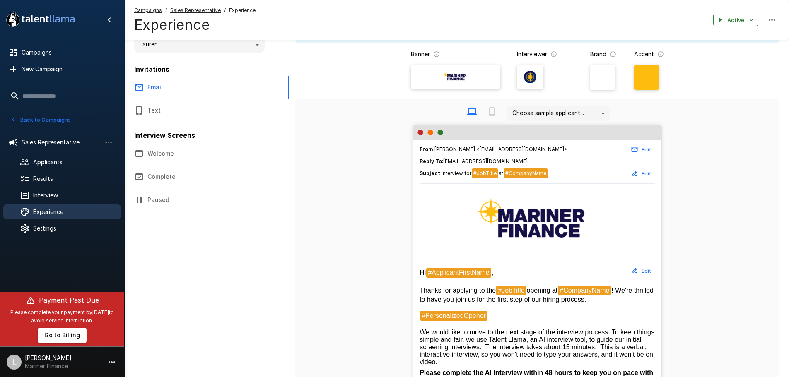
scroll to position [0, 0]
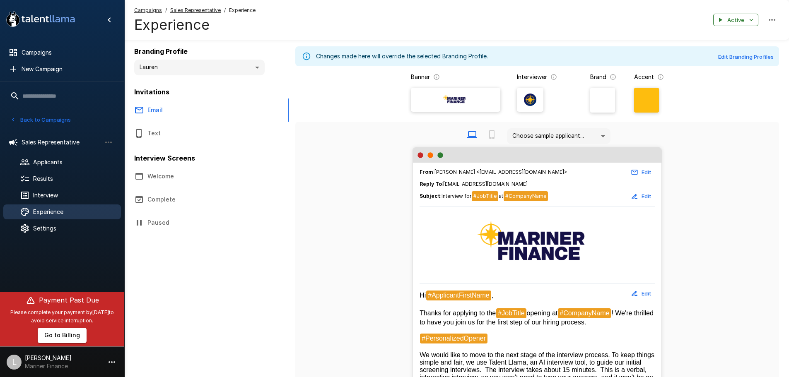
click at [149, 176] on button "Welcome" at bounding box center [198, 176] width 149 height 23
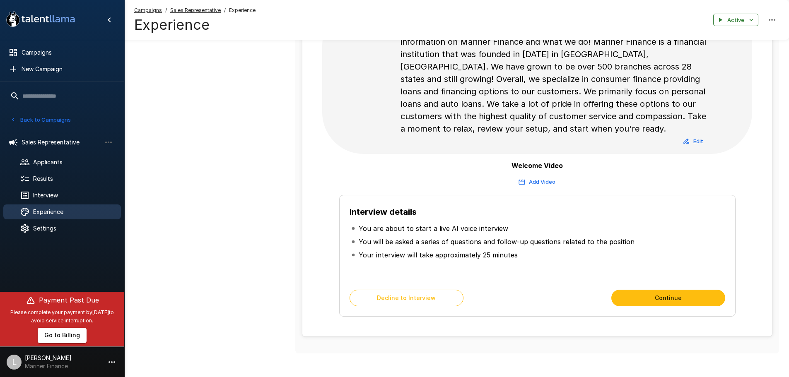
scroll to position [207, 0]
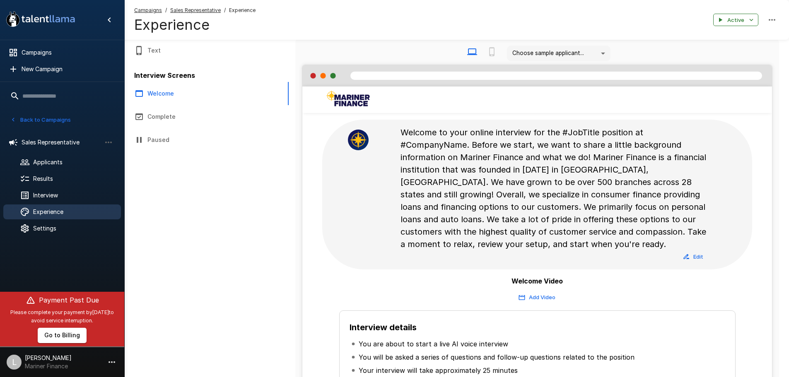
click at [174, 120] on button "Complete" at bounding box center [198, 116] width 149 height 23
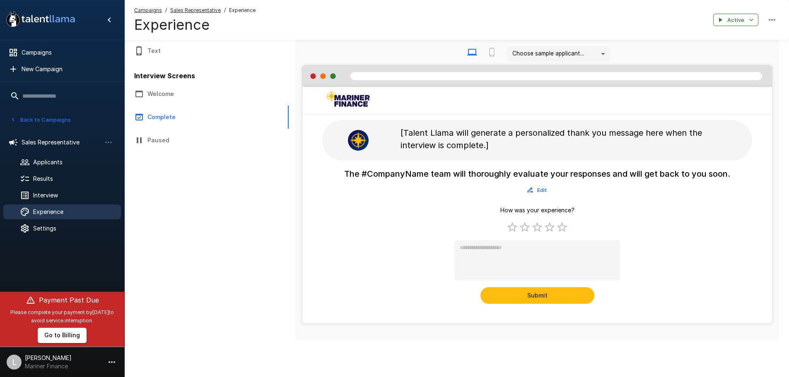
scroll to position [82, 0]
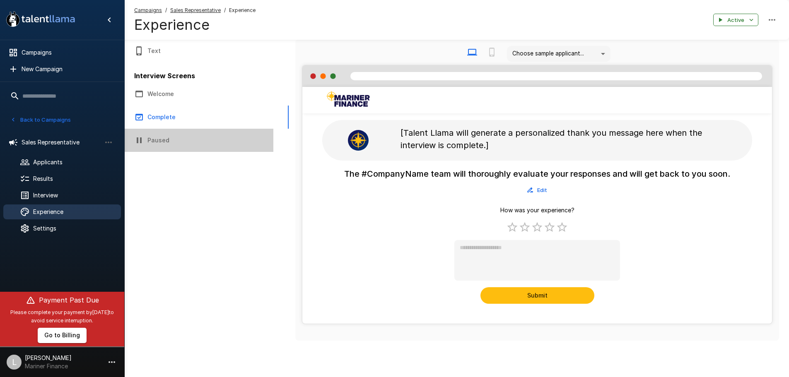
click at [154, 139] on button "Paused" at bounding box center [198, 140] width 149 height 23
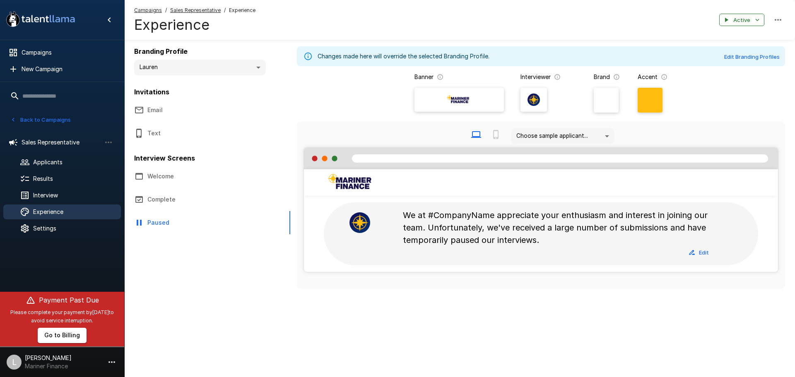
click at [185, 70] on body "**********" at bounding box center [397, 188] width 795 height 377
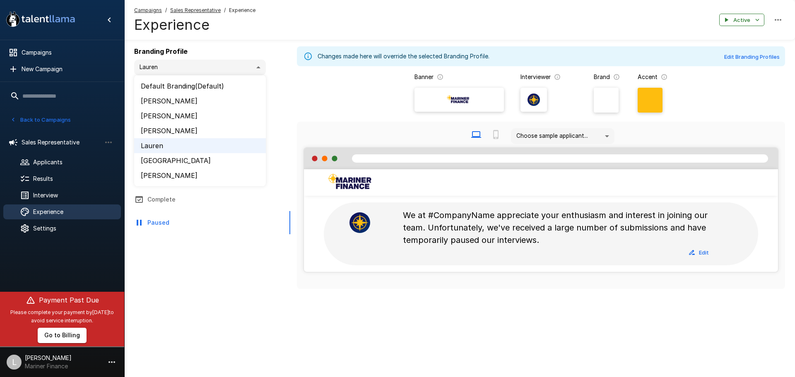
click at [228, 103] on li "Tori Osborne" at bounding box center [200, 101] width 132 height 15
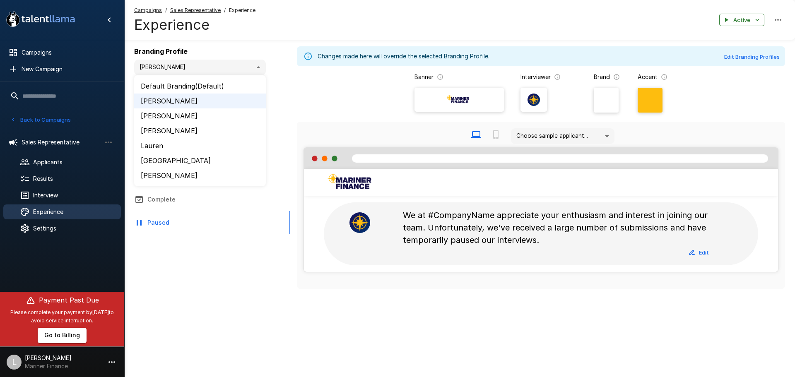
click at [246, 71] on body "**********" at bounding box center [397, 188] width 795 height 377
click at [253, 115] on li "Amy" at bounding box center [200, 115] width 132 height 15
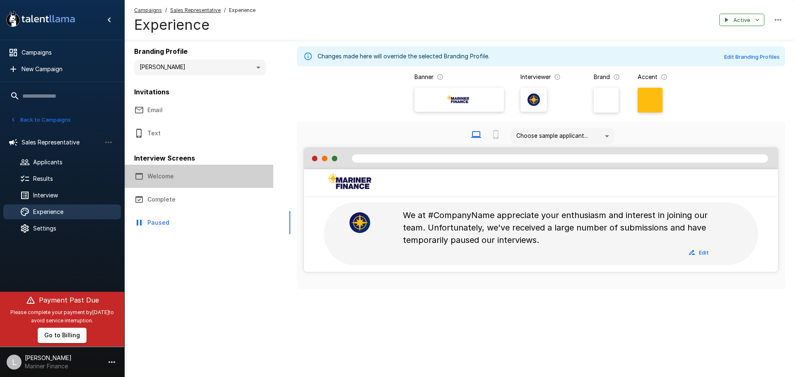
click at [187, 173] on button "Welcome" at bounding box center [198, 176] width 149 height 23
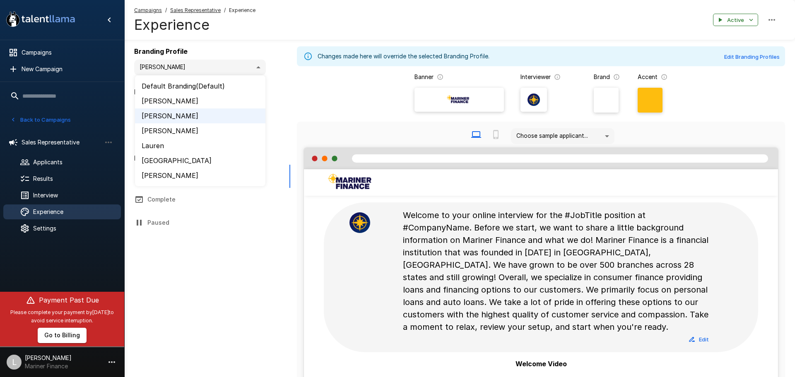
click at [224, 70] on body "**********" at bounding box center [400, 188] width 801 height 377
click at [226, 145] on li "Lauren" at bounding box center [200, 145] width 130 height 15
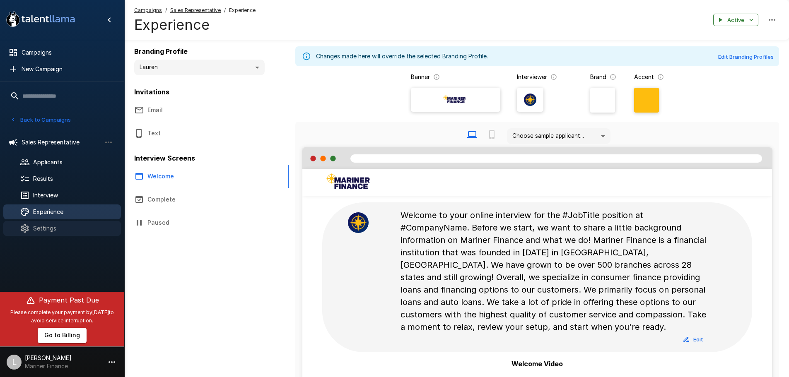
click at [70, 229] on span "Settings" at bounding box center [73, 228] width 81 height 8
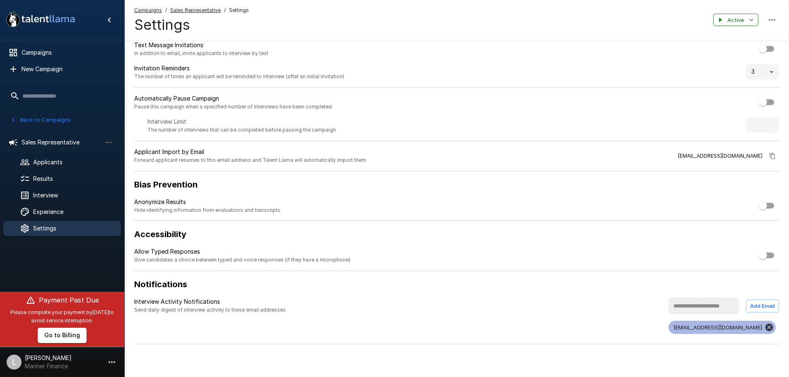
scroll to position [49, 0]
click at [53, 117] on button "Back to Campaigns" at bounding box center [40, 119] width 65 height 13
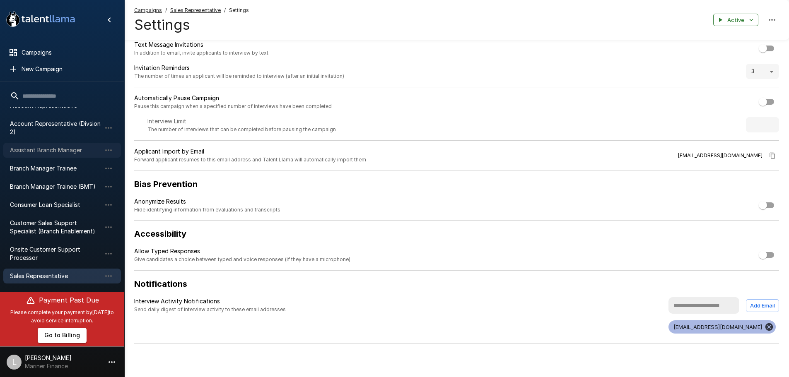
click at [57, 152] on span "Assistant Branch Manager" at bounding box center [55, 150] width 91 height 8
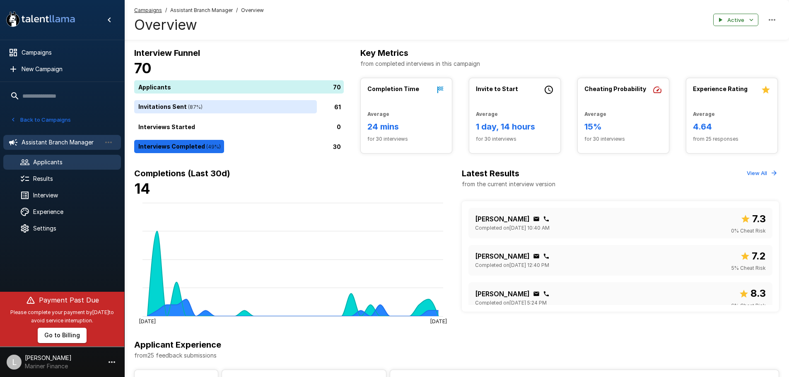
click at [70, 166] on span "Applicants" at bounding box center [73, 162] width 81 height 8
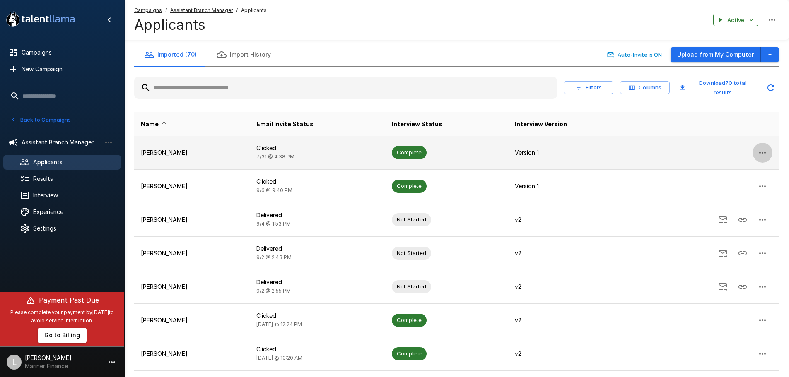
click at [761, 148] on icon "button" at bounding box center [762, 153] width 10 height 10
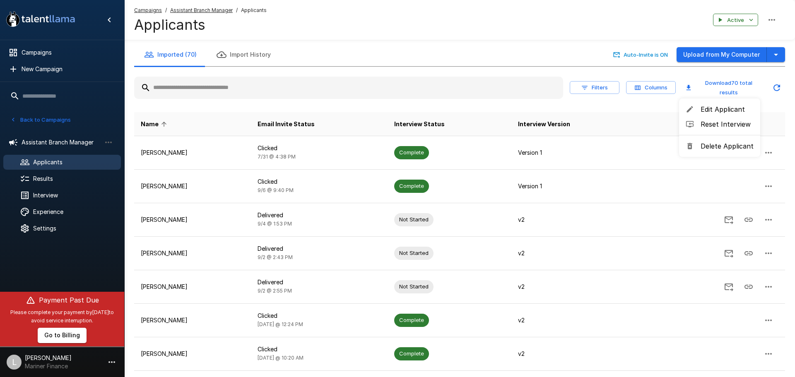
click at [684, 177] on div at bounding box center [397, 188] width 795 height 377
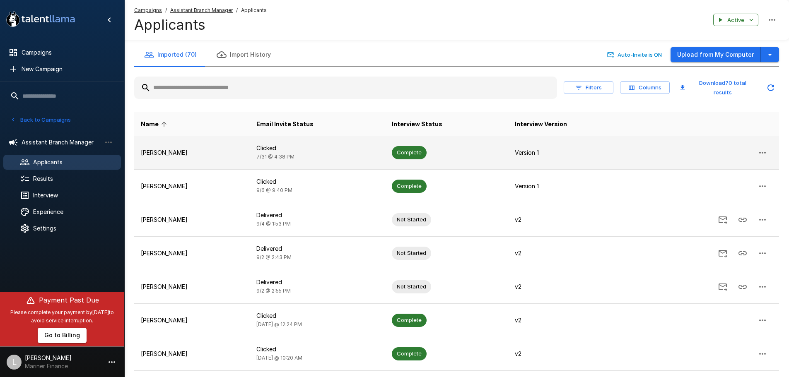
click at [159, 149] on p "Aaron Cowles" at bounding box center [192, 153] width 102 height 8
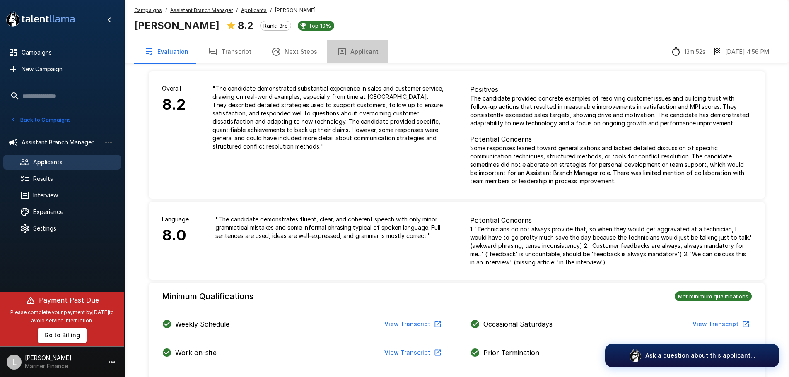
click at [357, 51] on button "Applicant" at bounding box center [357, 51] width 61 height 23
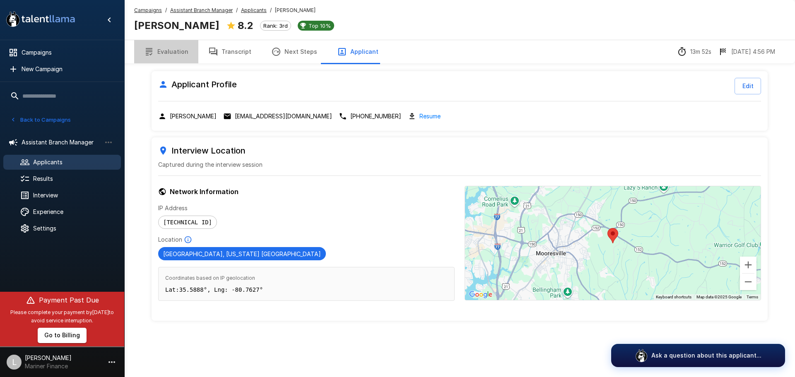
click at [169, 55] on button "Evaluation" at bounding box center [166, 51] width 64 height 23
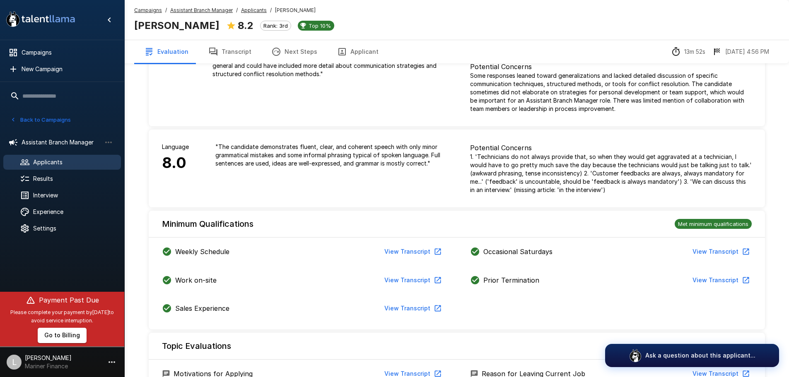
scroll to position [124, 0]
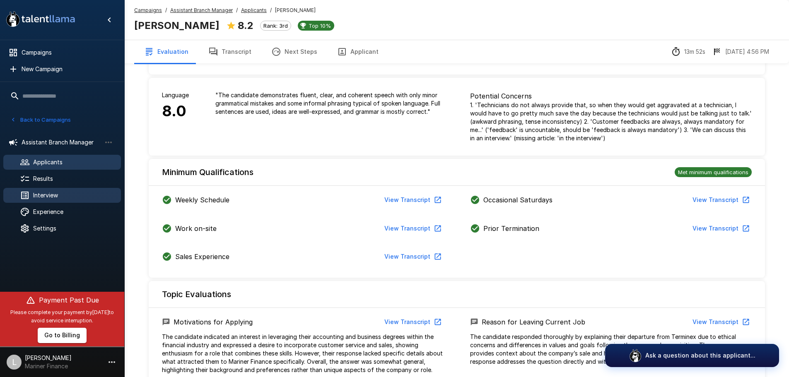
click at [65, 193] on span "Interview" at bounding box center [73, 195] width 81 height 8
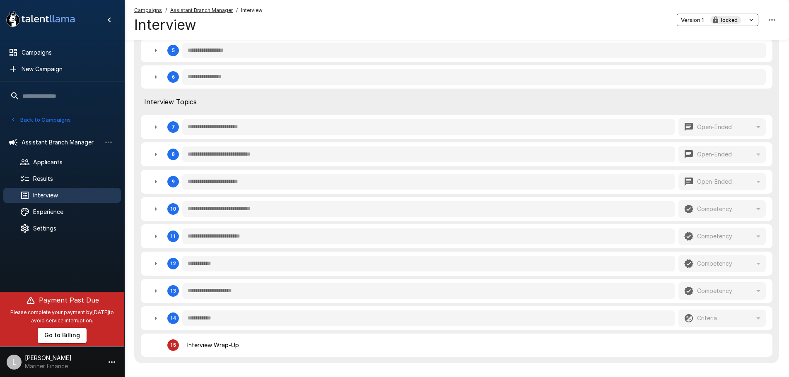
scroll to position [331, 0]
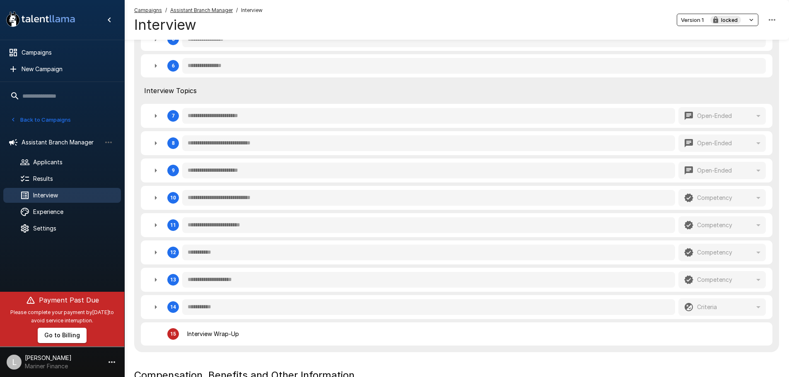
click at [157, 116] on icon "button" at bounding box center [156, 116] width 10 height 10
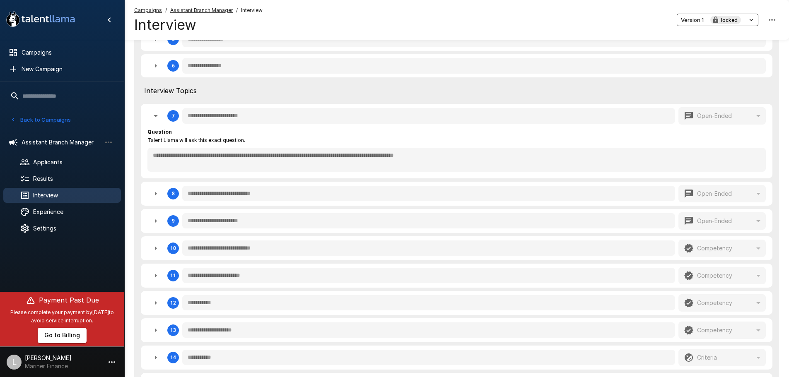
click at [157, 116] on icon "button" at bounding box center [156, 116] width 10 height 10
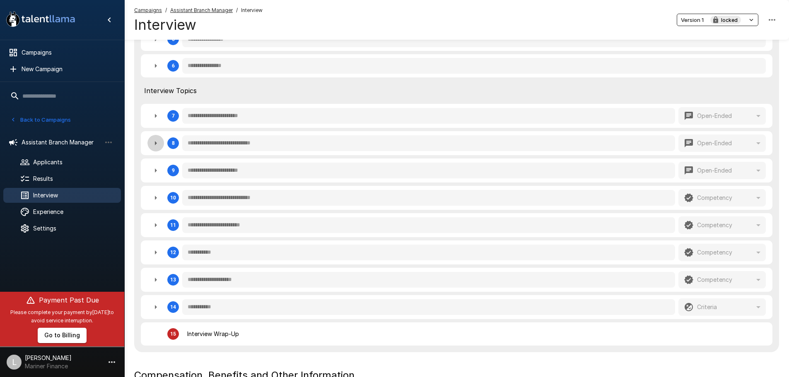
click at [158, 146] on icon "button" at bounding box center [156, 143] width 10 height 10
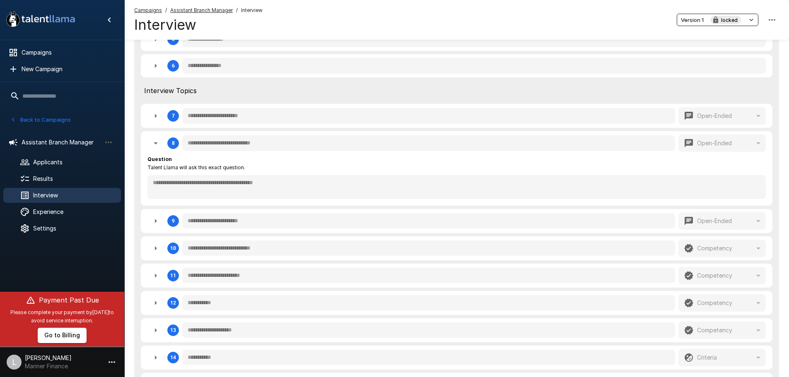
click at [158, 146] on icon "button" at bounding box center [156, 143] width 10 height 10
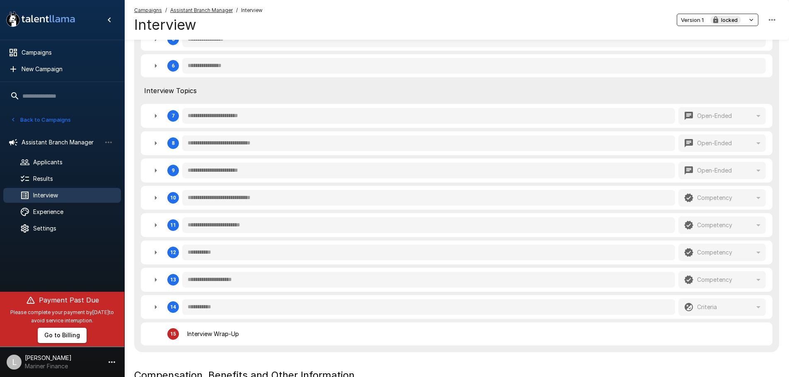
click at [156, 171] on icon "button" at bounding box center [156, 171] width 2 height 4
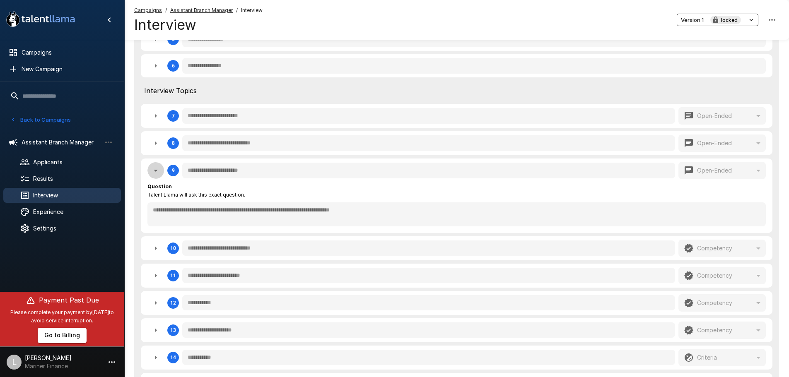
click at [156, 171] on icon "button" at bounding box center [156, 171] width 4 height 2
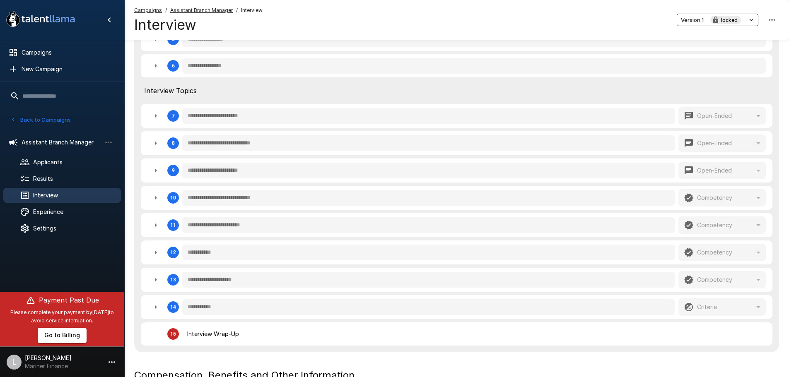
click at [157, 195] on icon "button" at bounding box center [156, 198] width 10 height 10
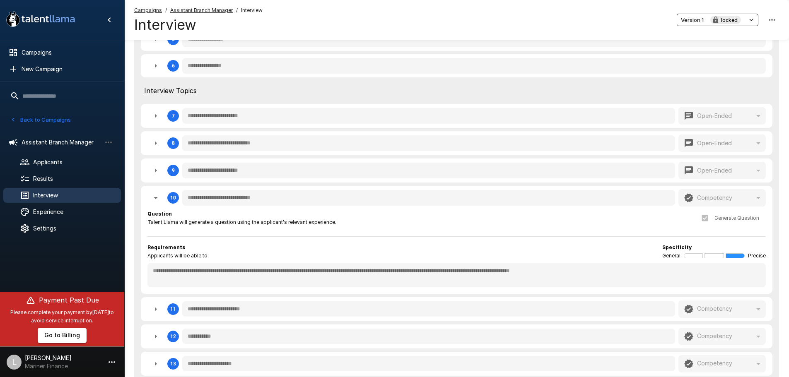
click at [157, 195] on icon "button" at bounding box center [156, 198] width 10 height 10
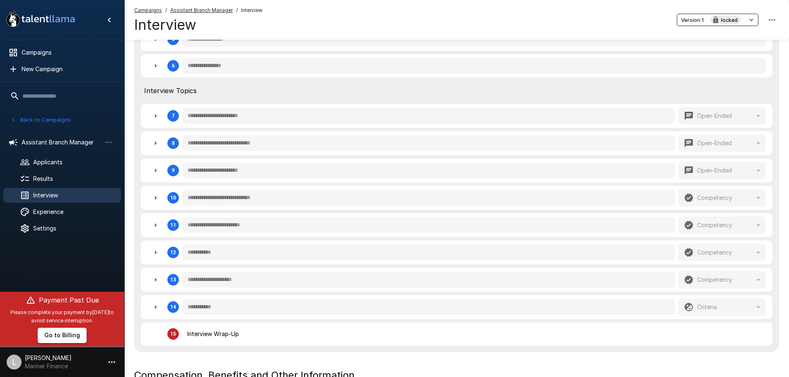
click at [159, 224] on icon "button" at bounding box center [156, 225] width 10 height 10
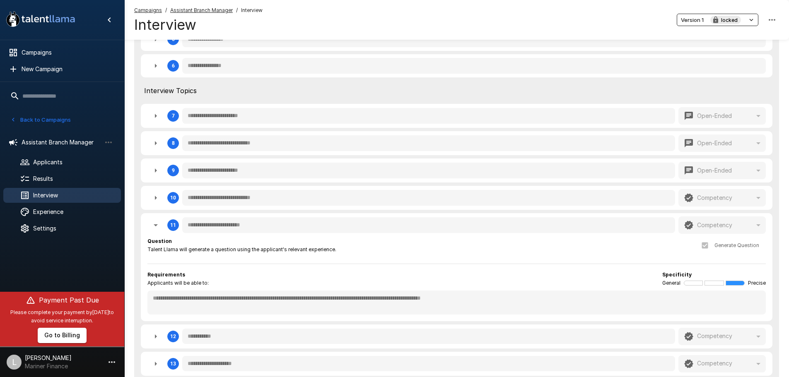
click at [159, 224] on icon "button" at bounding box center [156, 225] width 10 height 10
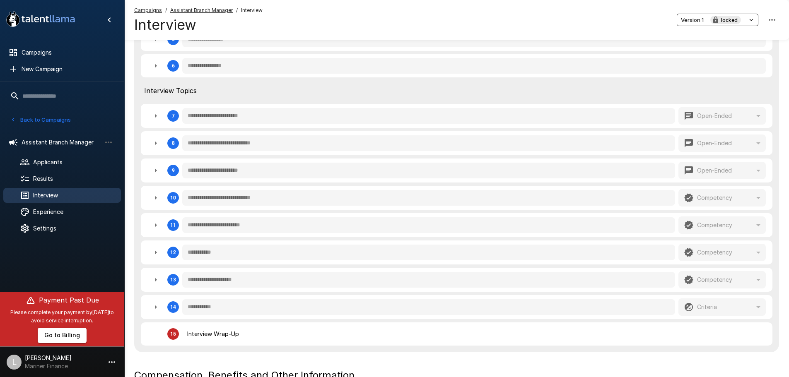
drag, startPoint x: 159, startPoint y: 224, endPoint x: 389, endPoint y: 246, distance: 230.8
click at [395, 245] on div "**********" at bounding box center [473, 252] width 583 height 17
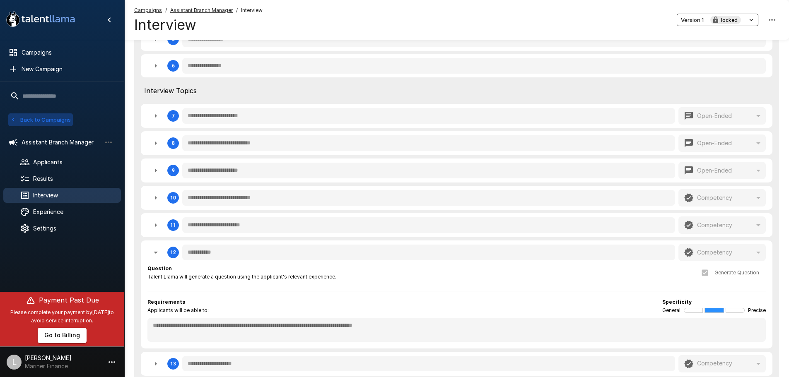
drag, startPoint x: 59, startPoint y: 124, endPoint x: 62, endPoint y: 128, distance: 5.0
click at [60, 125] on button "Back to Campaigns" at bounding box center [40, 119] width 65 height 13
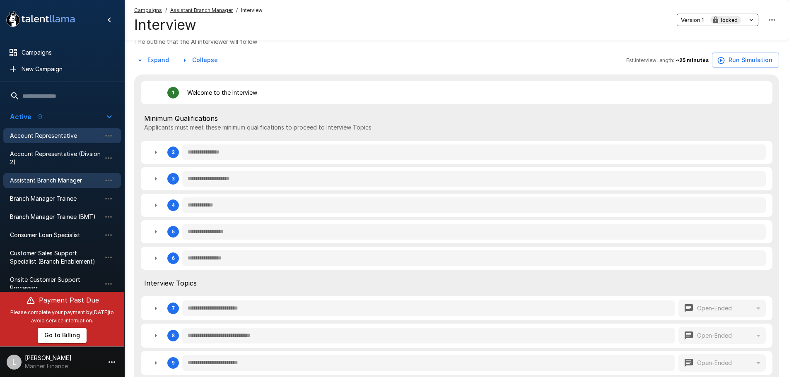
scroll to position [124, 0]
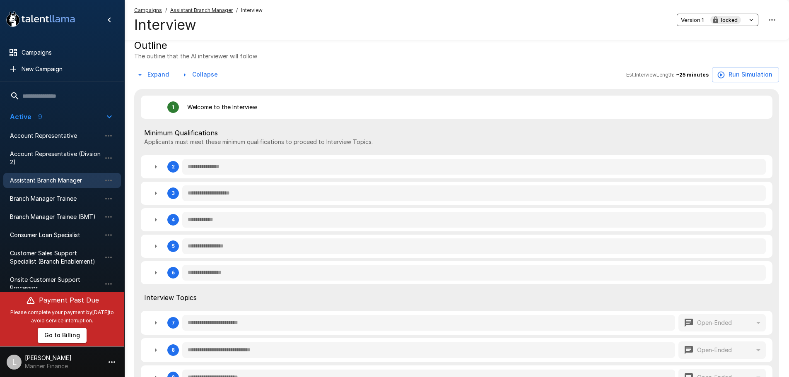
click at [55, 182] on span "Assistant Branch Manager" at bounding box center [55, 180] width 91 height 8
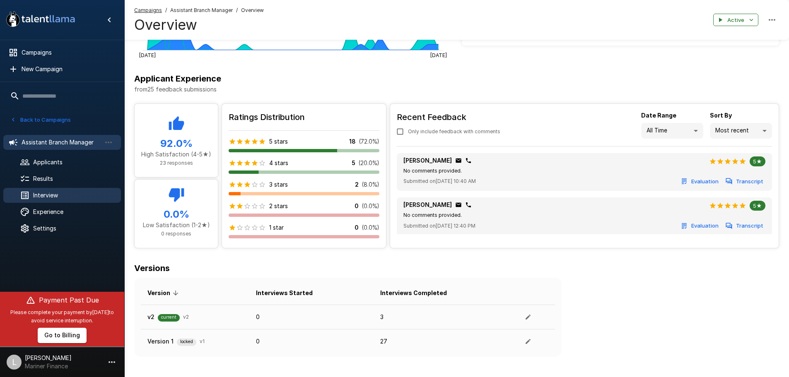
scroll to position [281, 0]
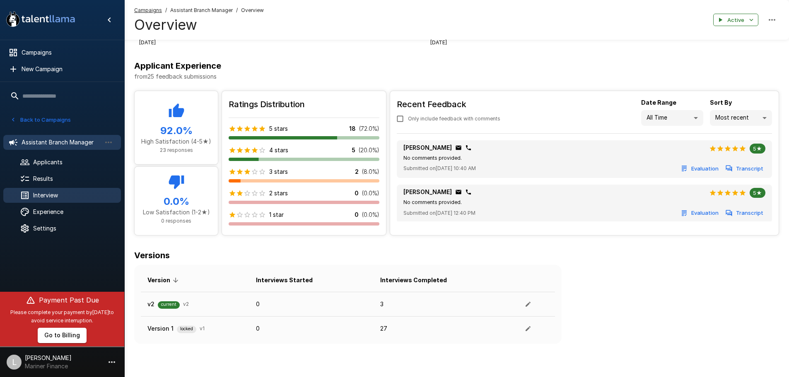
click at [67, 199] on span "Interview" at bounding box center [73, 195] width 81 height 8
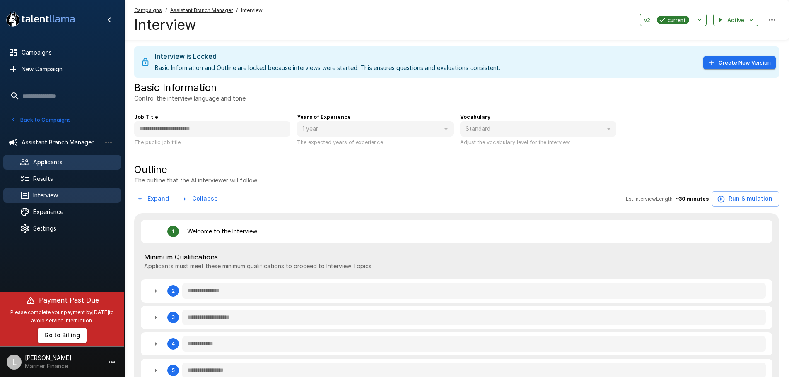
click at [81, 165] on span "Applicants" at bounding box center [73, 162] width 81 height 8
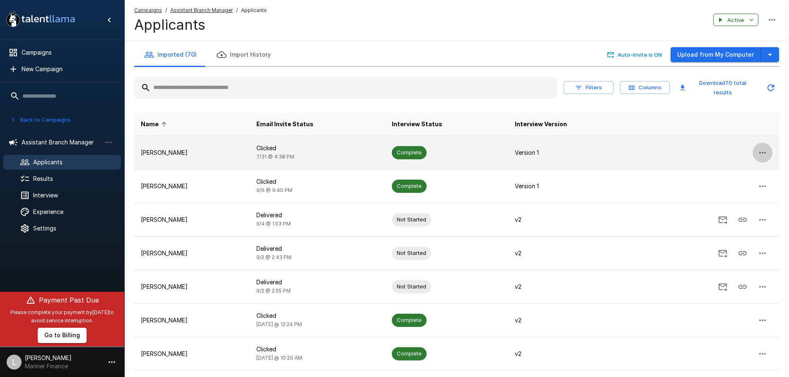
click at [757, 146] on button "button" at bounding box center [762, 153] width 20 height 20
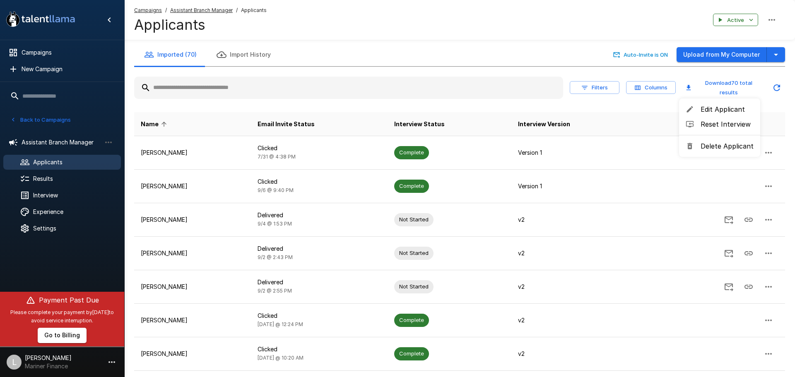
click at [170, 148] on div at bounding box center [397, 188] width 795 height 377
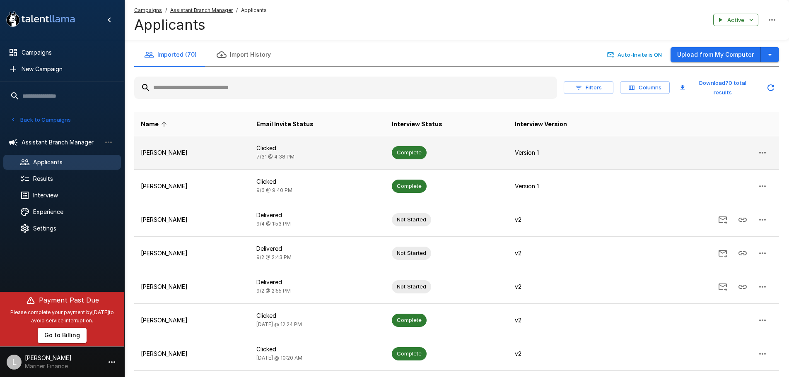
click at [171, 149] on p "Aaron Cowles" at bounding box center [192, 153] width 102 height 8
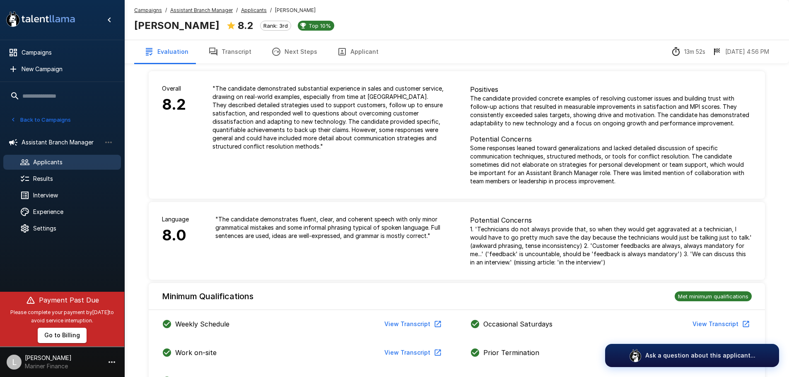
click at [209, 54] on icon "button" at bounding box center [213, 52] width 8 height 8
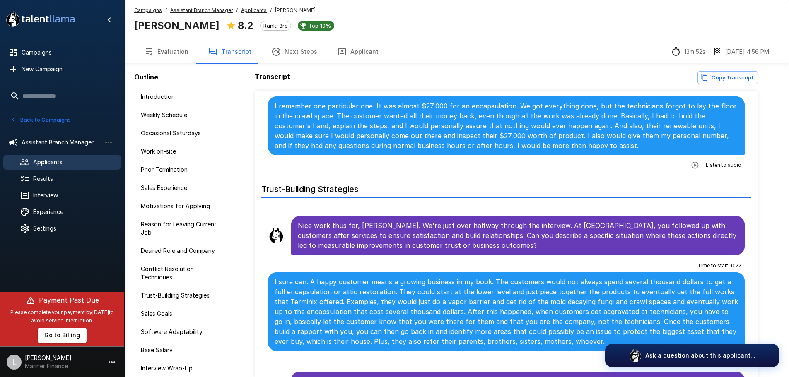
scroll to position [1408, 0]
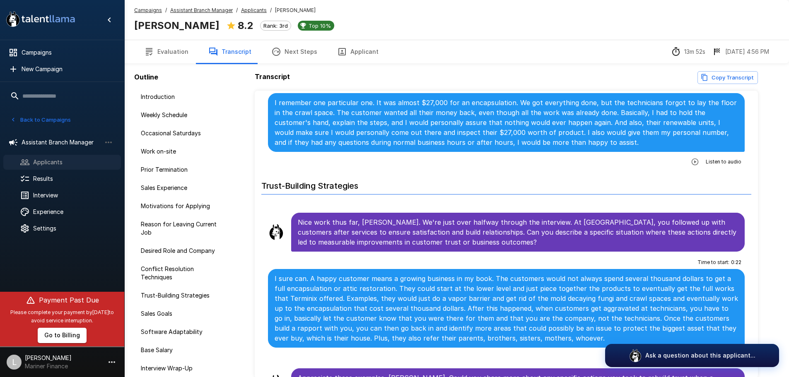
click at [92, 161] on span "Applicants" at bounding box center [73, 162] width 81 height 8
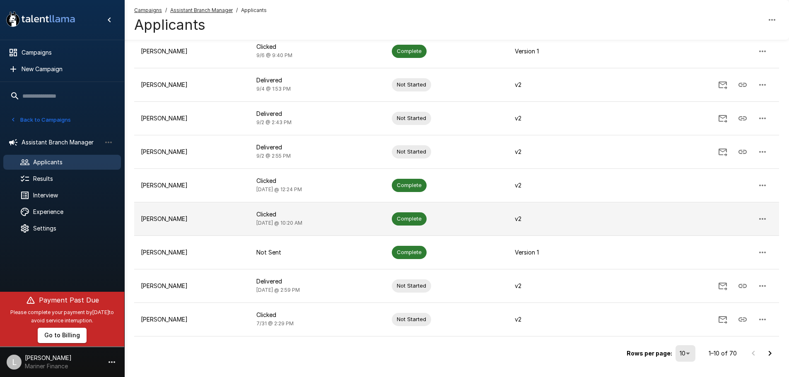
scroll to position [149, 0]
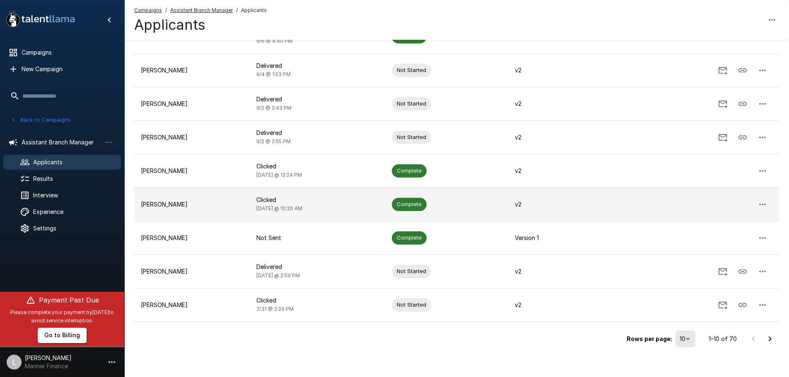
click at [179, 210] on td "Anna Lytle" at bounding box center [192, 205] width 116 height 34
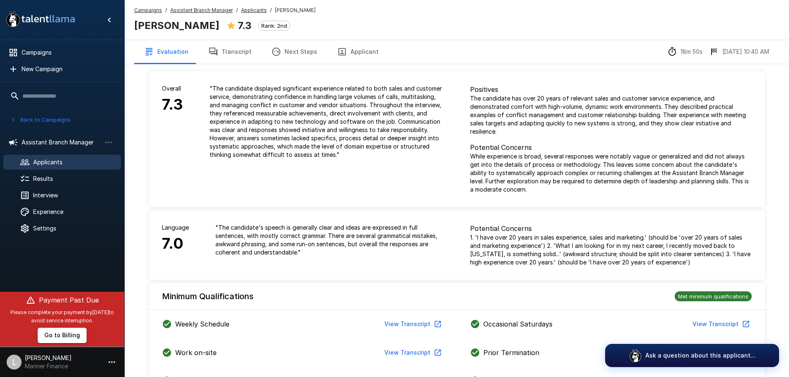
click at [227, 55] on button "Transcript" at bounding box center [229, 51] width 63 height 23
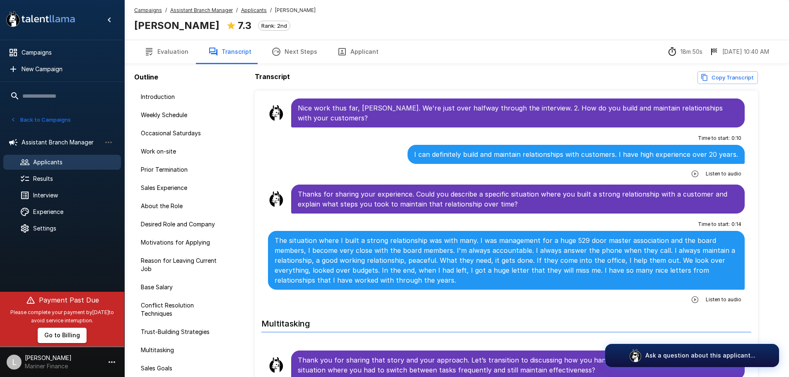
scroll to position [1822, 0]
